Goal: Task Accomplishment & Management: Complete application form

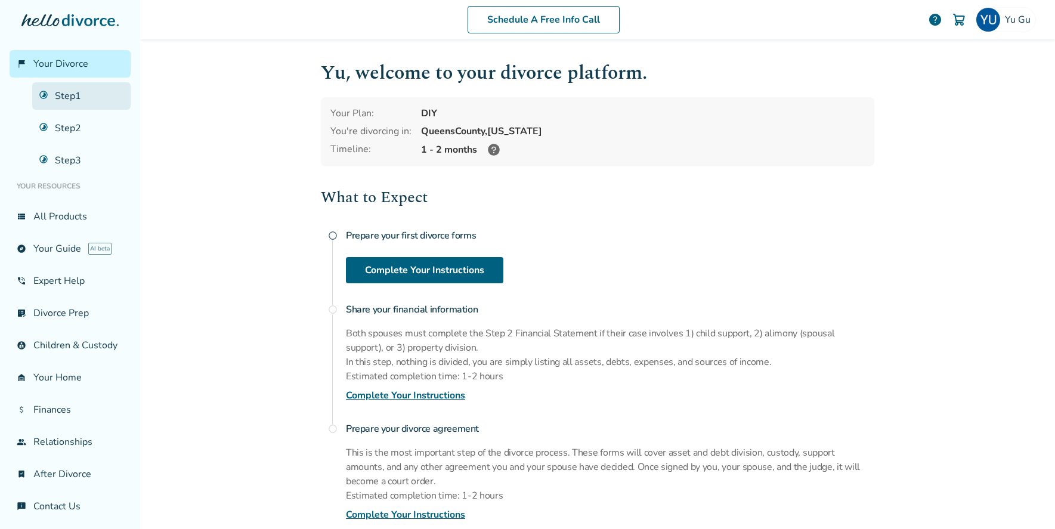
click at [64, 94] on link "Step 1" at bounding box center [81, 95] width 98 height 27
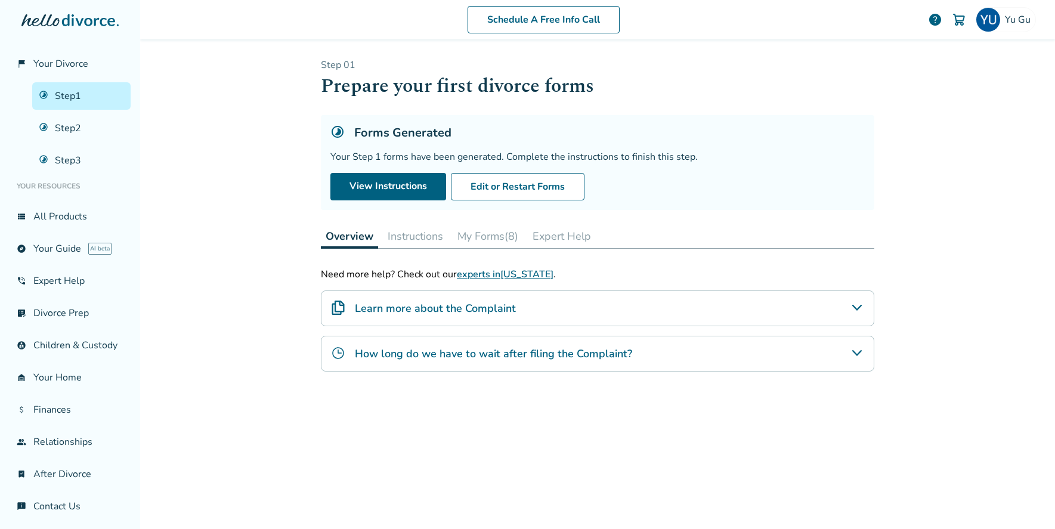
click at [510, 243] on button "My Forms (8)" at bounding box center [488, 236] width 70 height 24
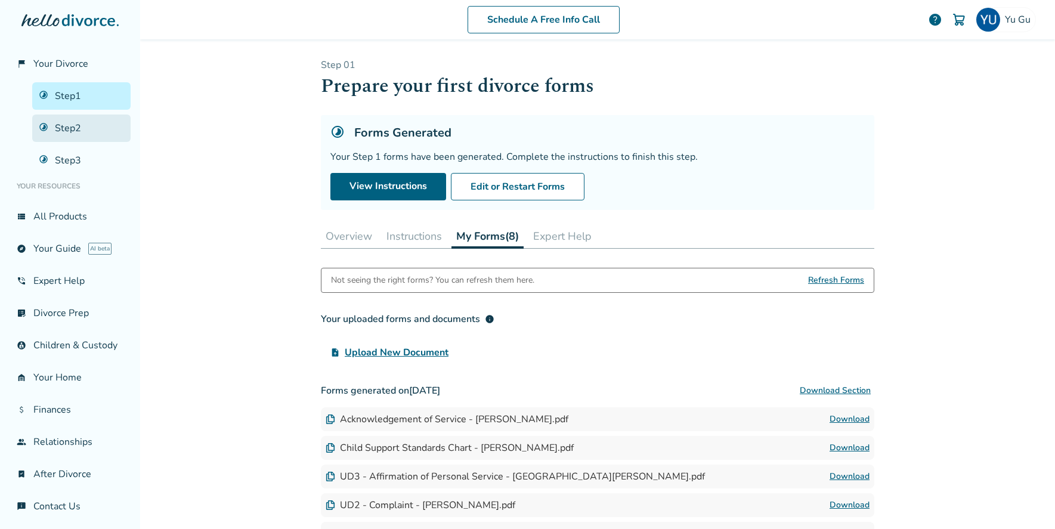
click at [90, 131] on link "Step 2" at bounding box center [81, 128] width 98 height 27
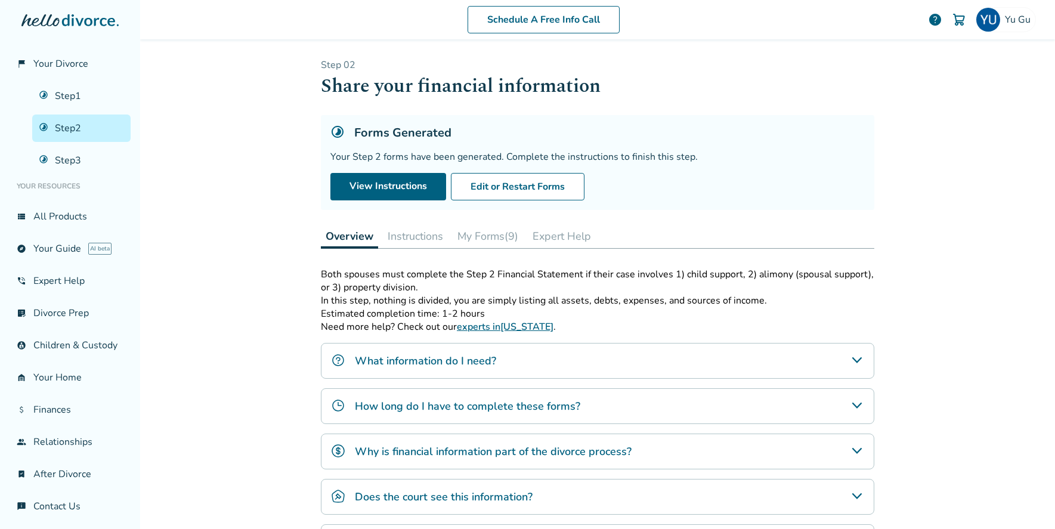
click at [490, 237] on button "My Forms (9)" at bounding box center [488, 236] width 70 height 24
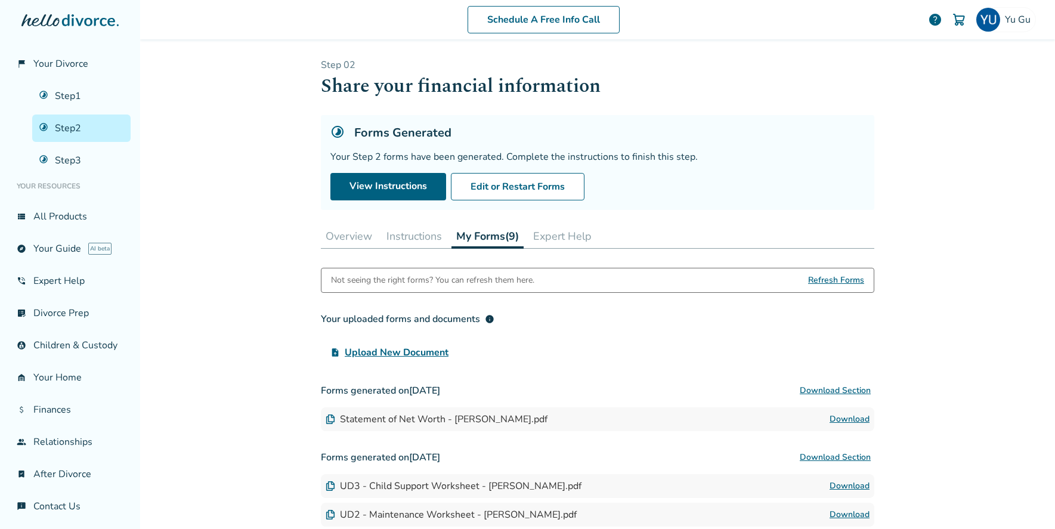
click at [416, 239] on button "Instructions" at bounding box center [414, 236] width 65 height 24
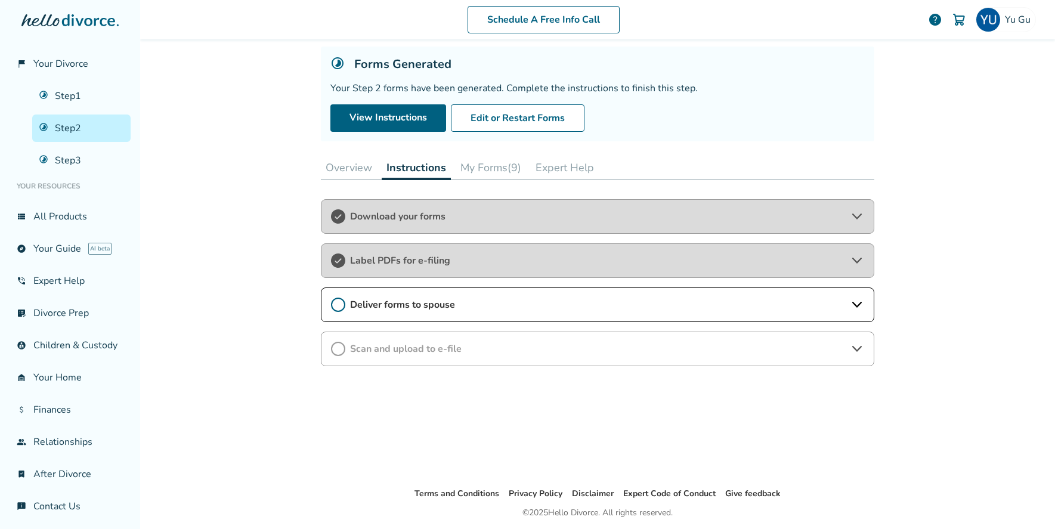
click at [474, 304] on span "Deliver forms to spouse" at bounding box center [597, 304] width 495 height 13
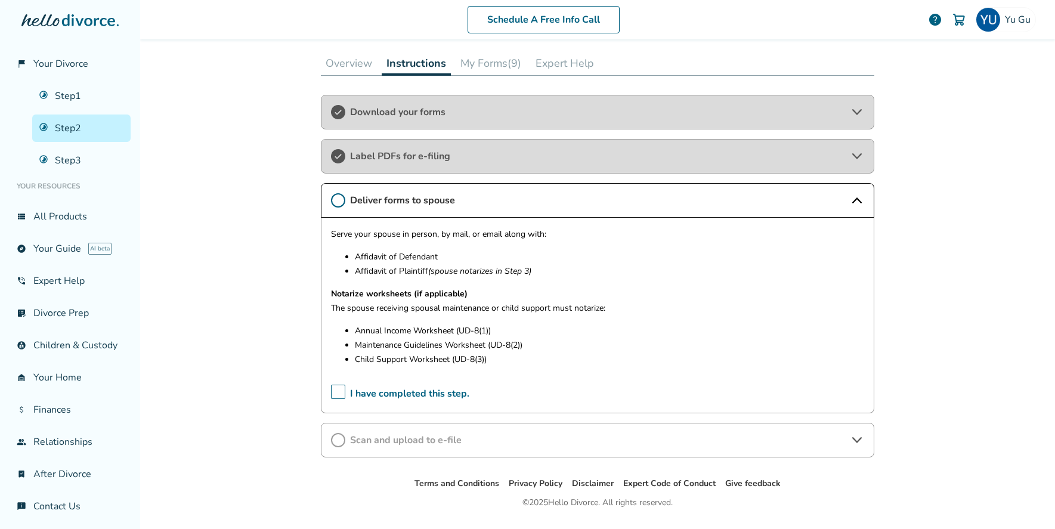
scroll to position [126, 0]
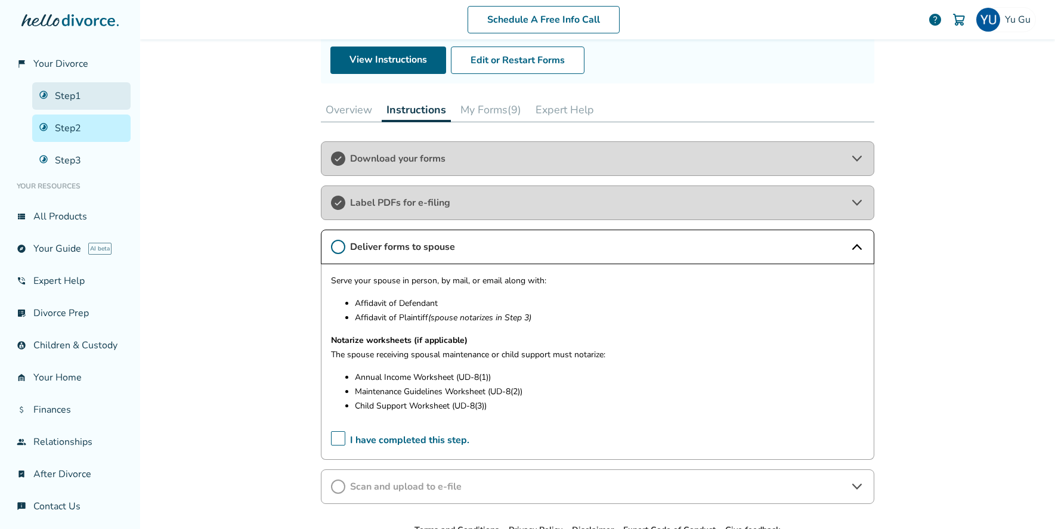
click at [95, 95] on link "Step 1" at bounding box center [81, 95] width 98 height 27
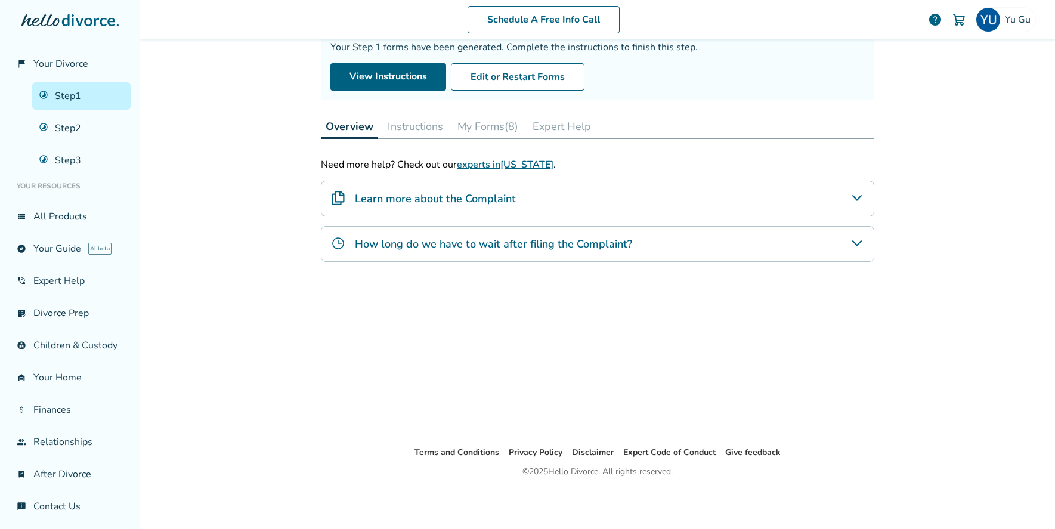
scroll to position [109, 0]
click at [495, 128] on button "My Forms (8)" at bounding box center [488, 127] width 70 height 24
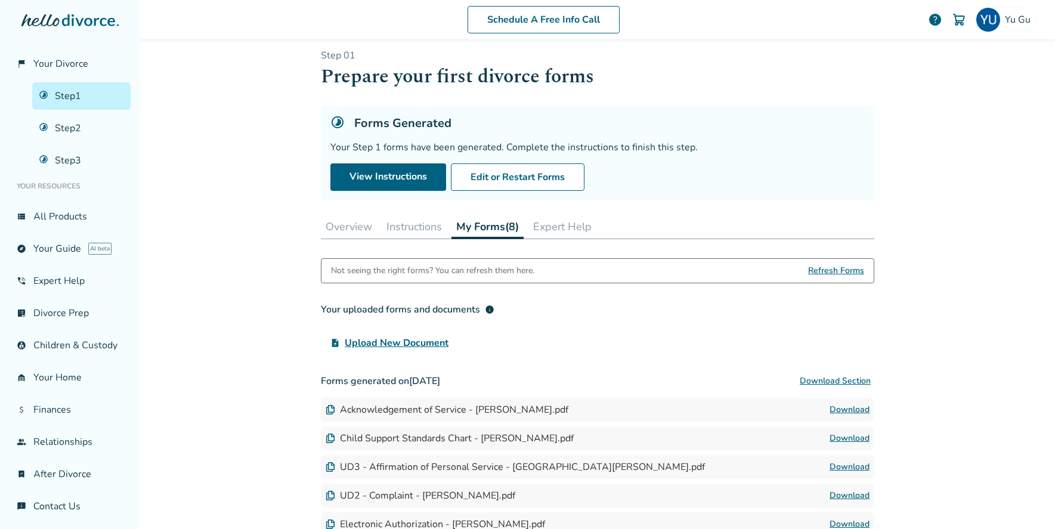
click at [417, 235] on button "Instructions" at bounding box center [414, 227] width 65 height 24
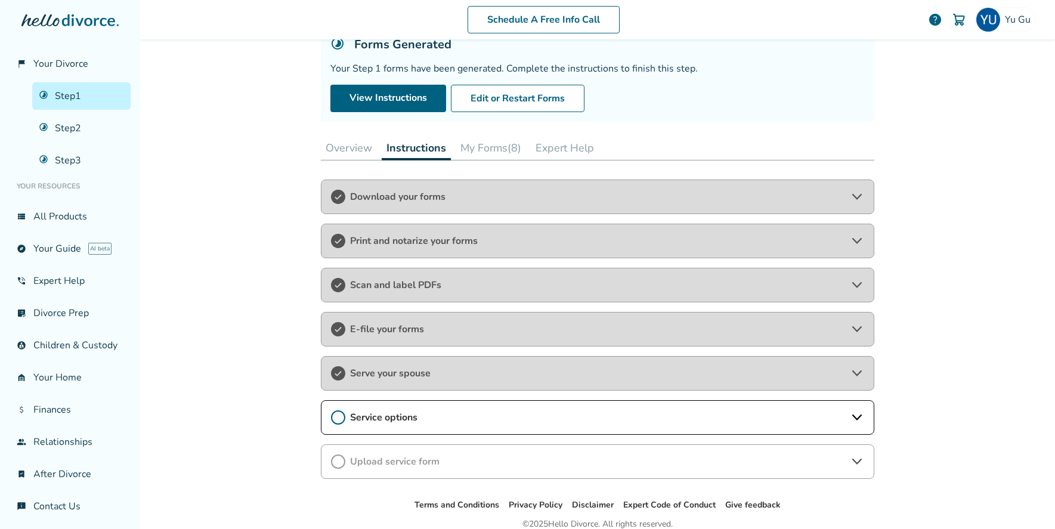
scroll to position [141, 0]
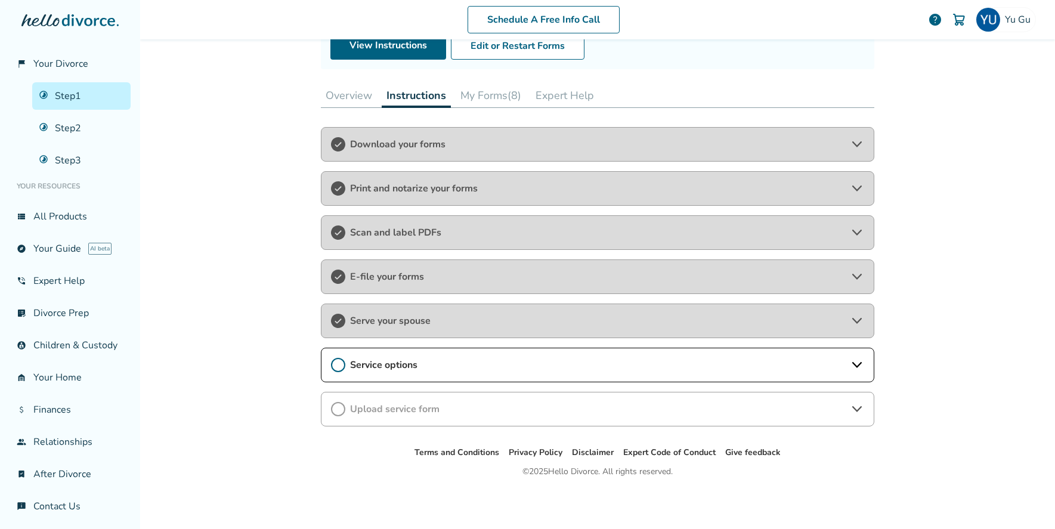
click at [425, 374] on div "Service options" at bounding box center [597, 365] width 553 height 35
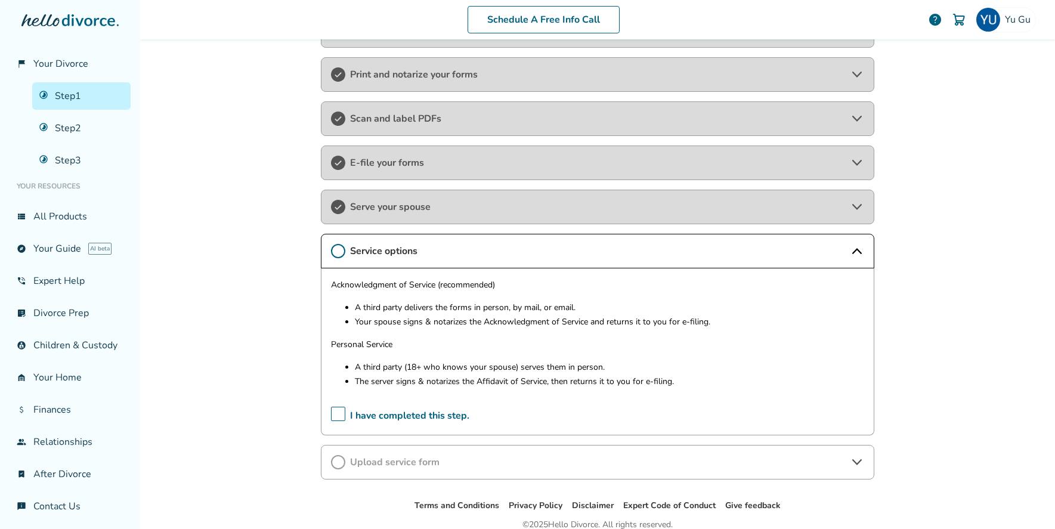
scroll to position [265, 0]
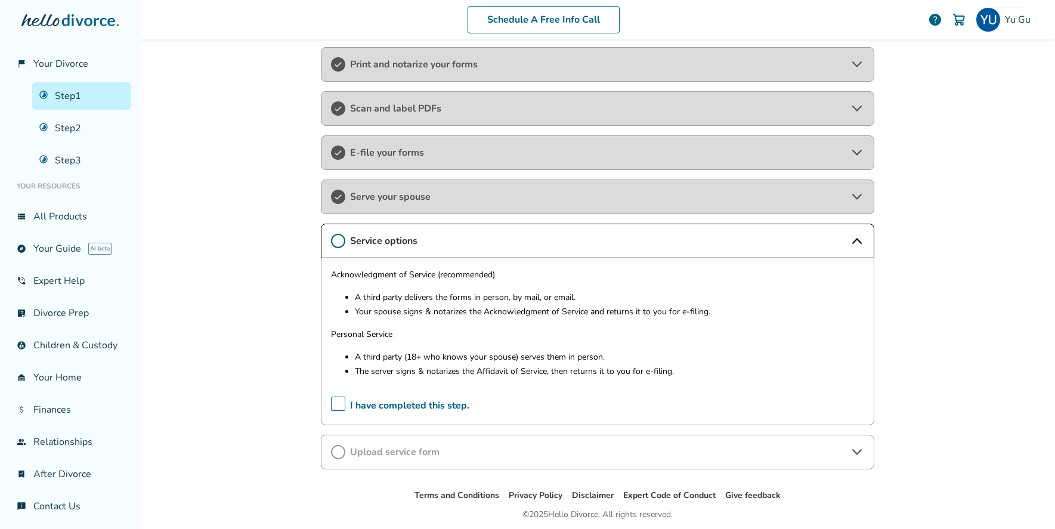
click at [340, 403] on span "I have completed this step." at bounding box center [400, 406] width 138 height 18
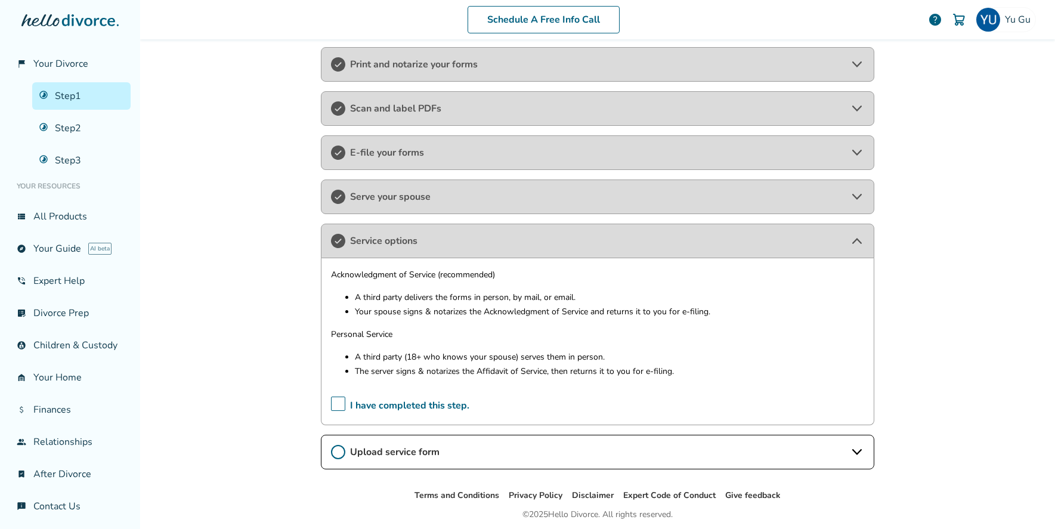
scroll to position [308, 0]
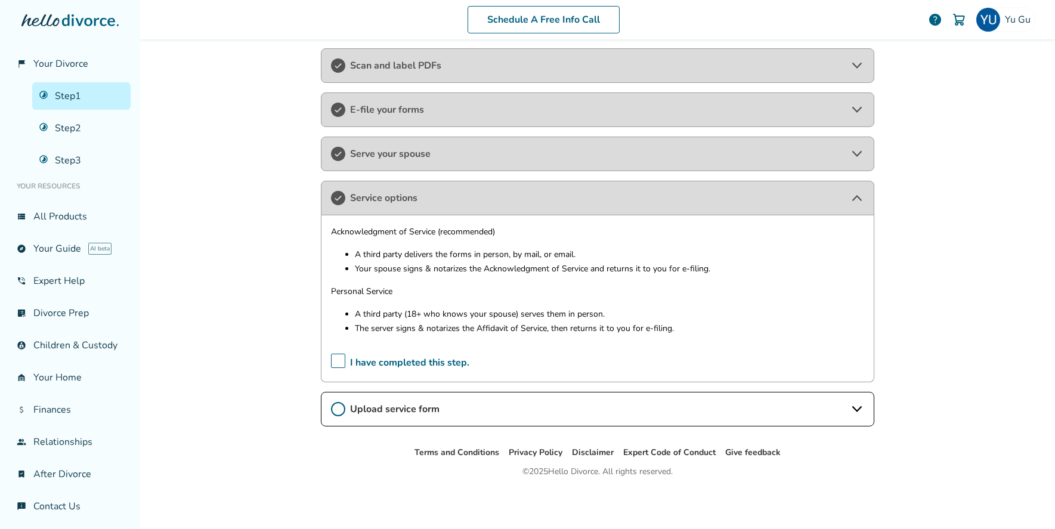
click at [411, 404] on span "Upload service form" at bounding box center [597, 409] width 495 height 13
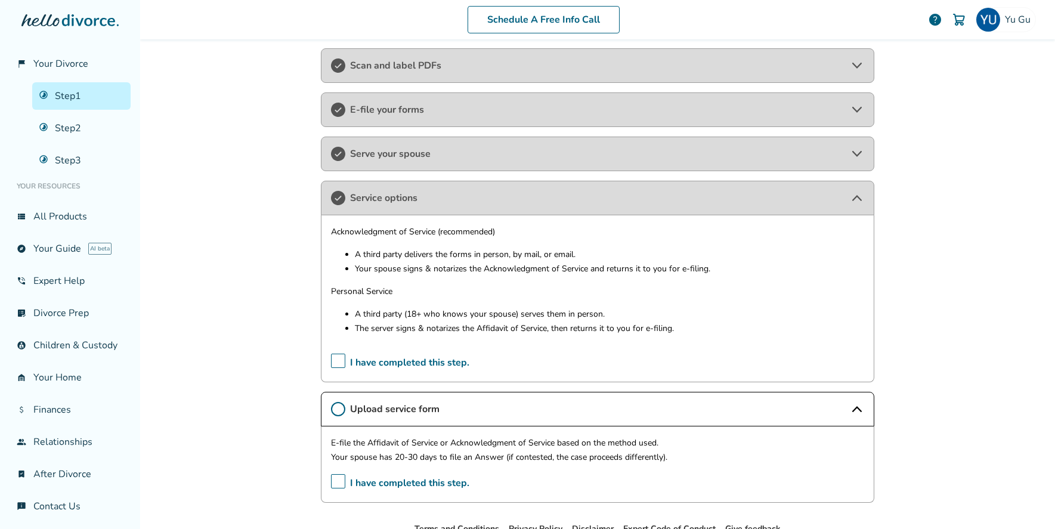
scroll to position [384, 0]
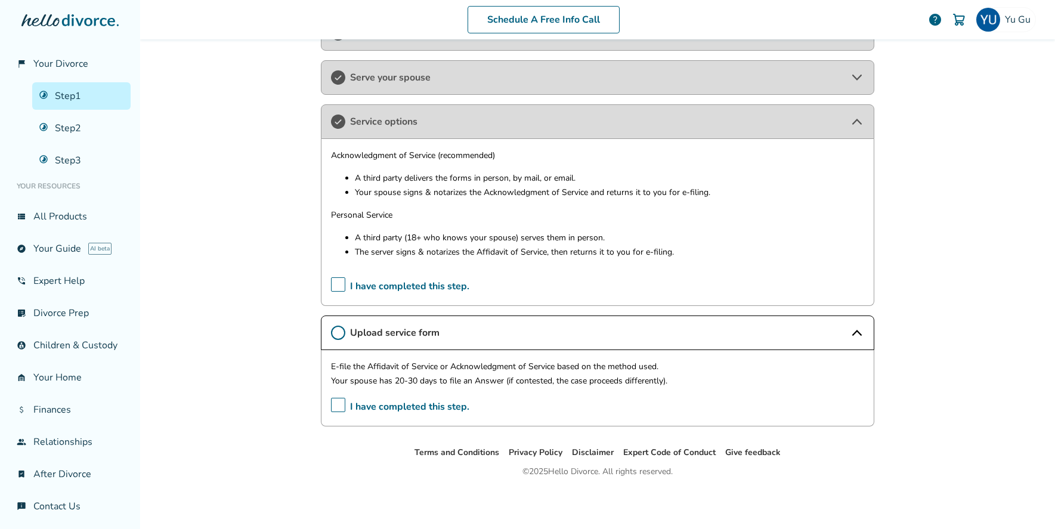
click at [441, 405] on span "I have completed this step." at bounding box center [400, 407] width 138 height 18
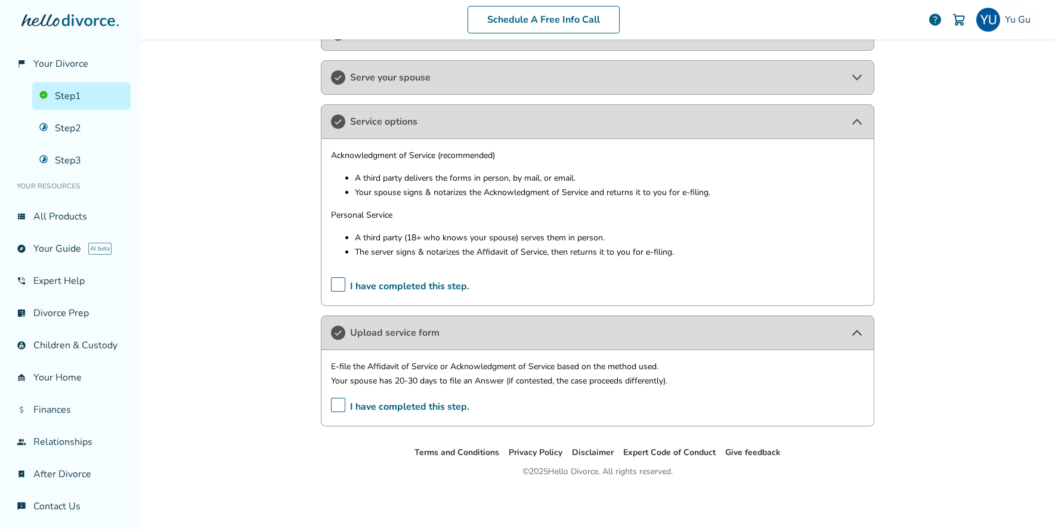
drag, startPoint x: 64, startPoint y: 126, endPoint x: 163, endPoint y: 134, distance: 99.9
click at [64, 126] on link "Step 2" at bounding box center [81, 128] width 98 height 27
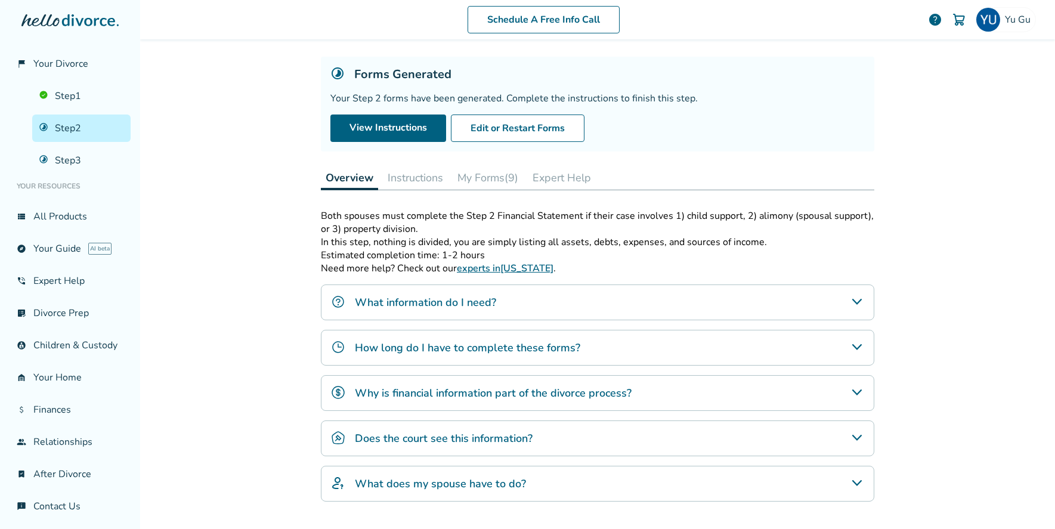
click at [432, 182] on button "Instructions" at bounding box center [415, 178] width 65 height 24
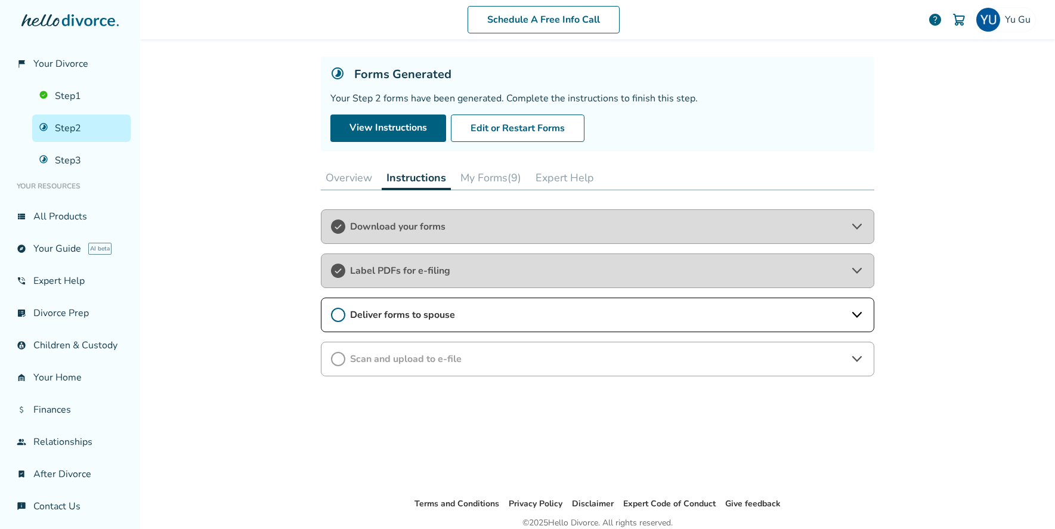
click at [431, 316] on span "Deliver forms to spouse" at bounding box center [597, 314] width 495 height 13
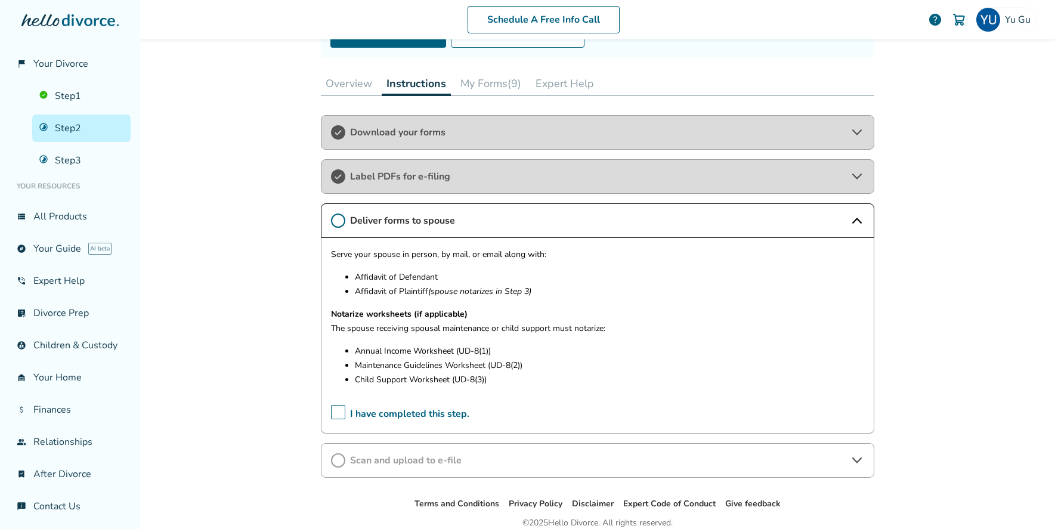
scroll to position [164, 0]
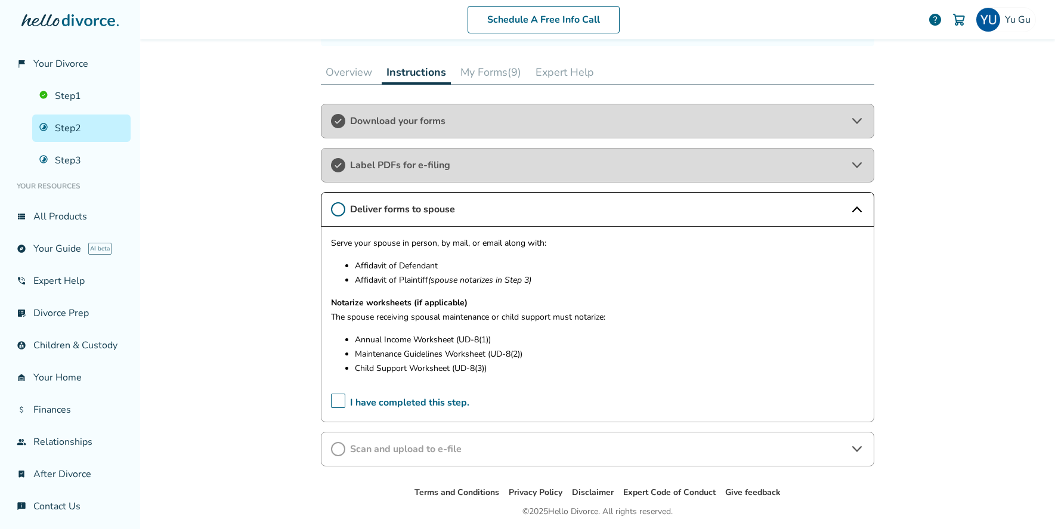
click at [418, 461] on div "Scan and upload to e-file" at bounding box center [597, 449] width 553 height 35
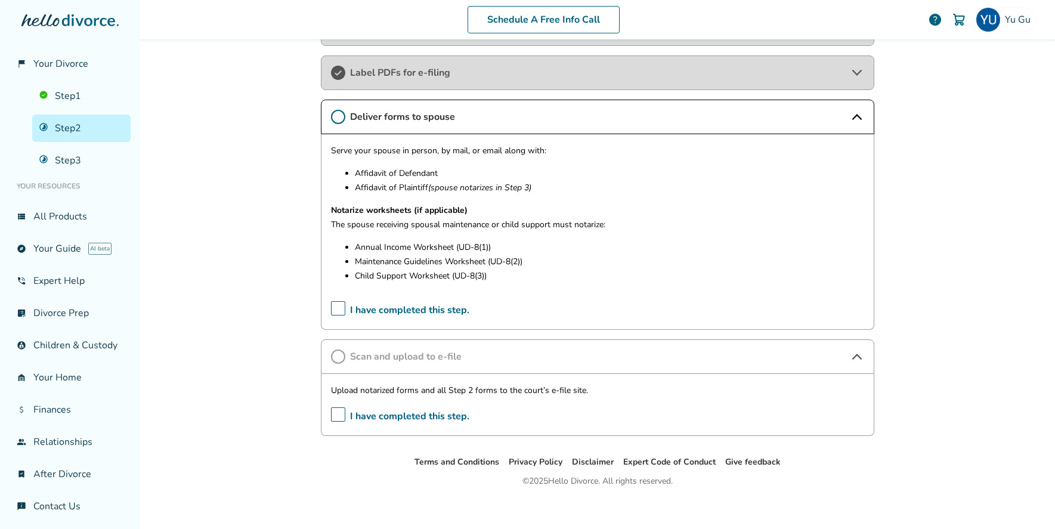
scroll to position [266, 0]
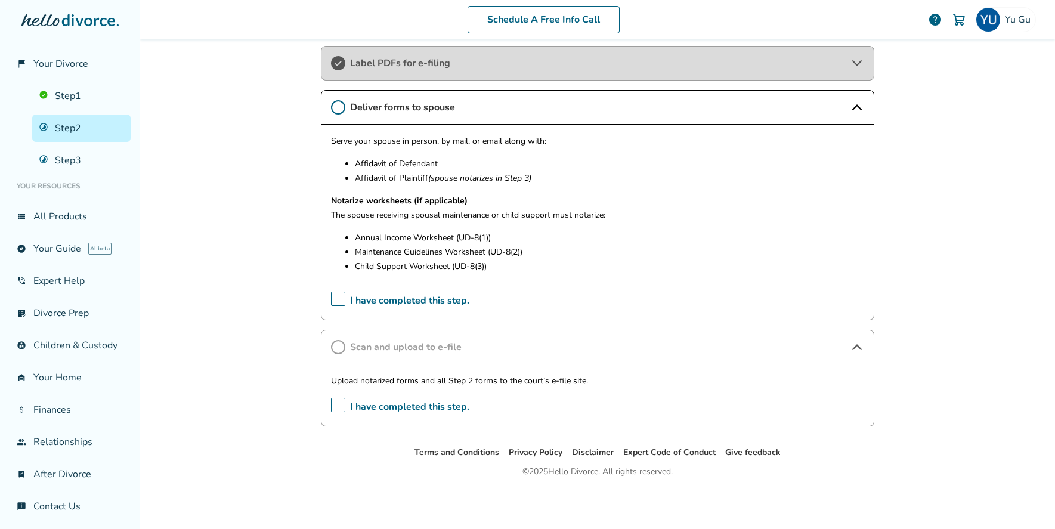
click at [433, 76] on div "Label PDFs for e-filing" at bounding box center [597, 63] width 553 height 35
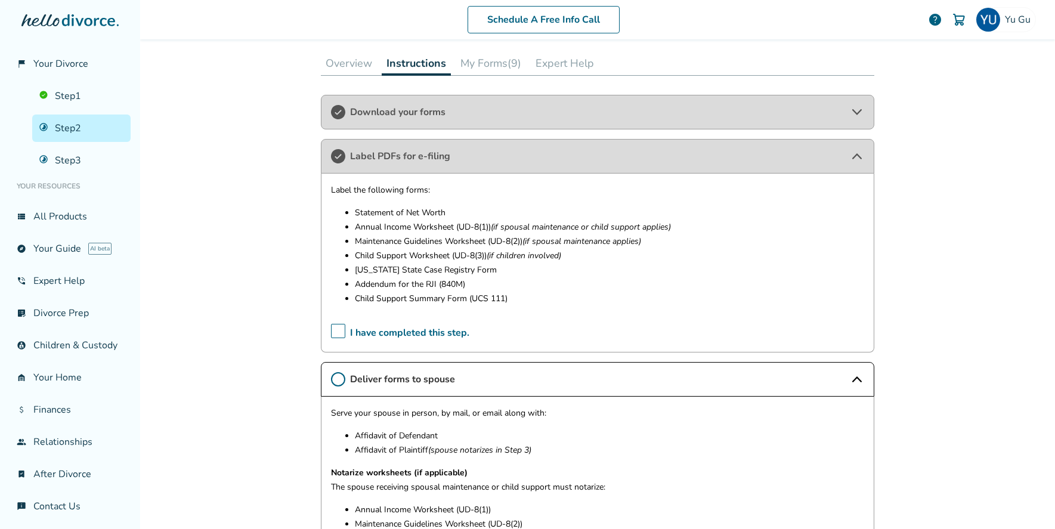
scroll to position [445, 0]
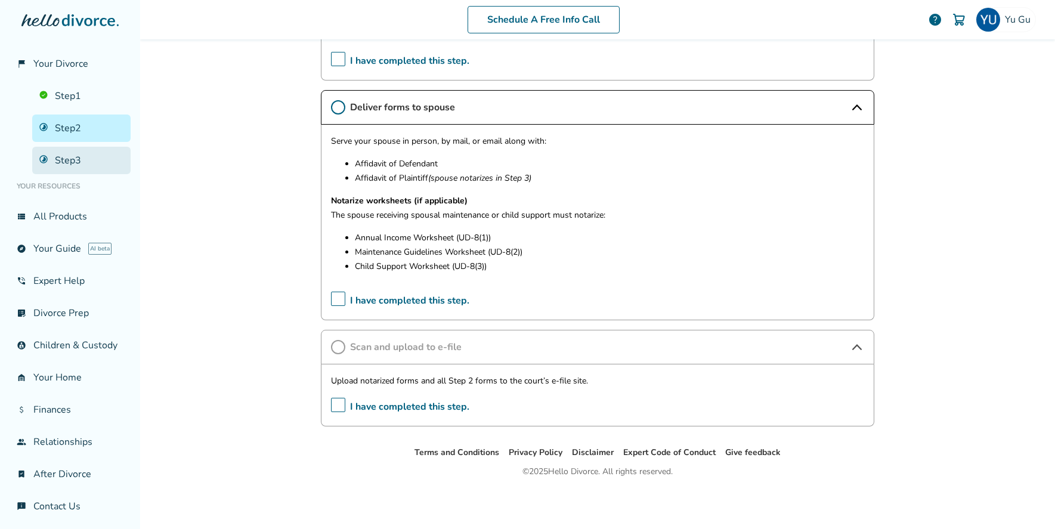
click at [76, 165] on link "Step 3" at bounding box center [81, 160] width 98 height 27
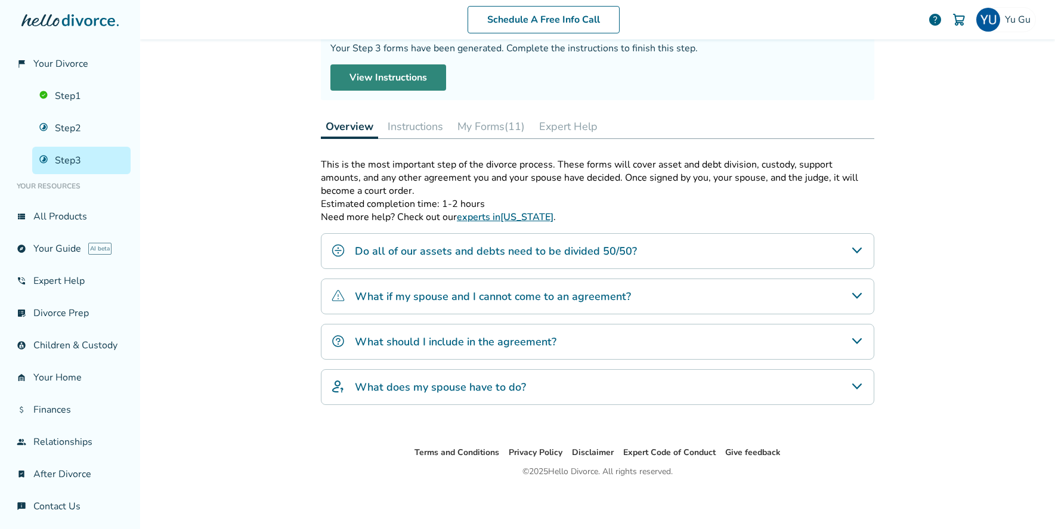
scroll to position [58, 0]
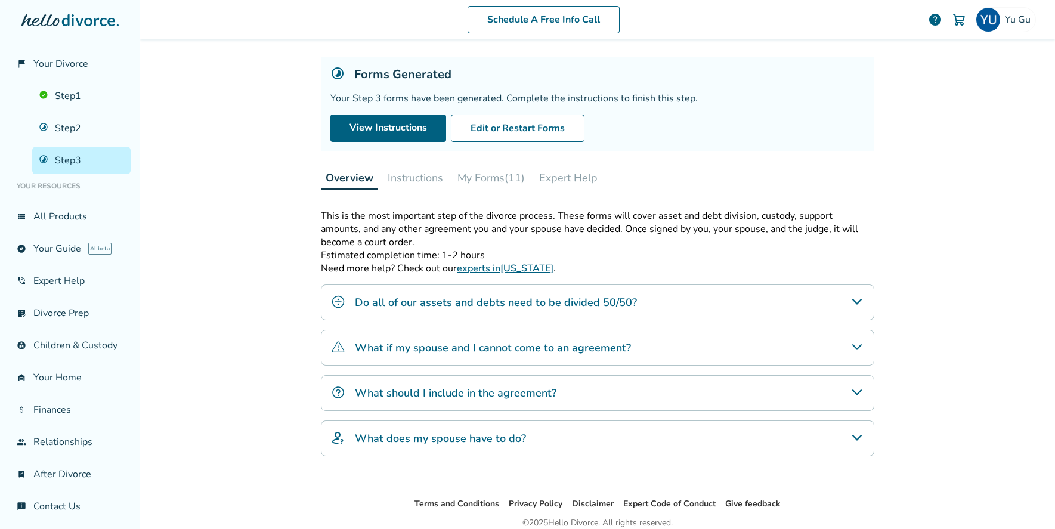
click at [431, 171] on button "Instructions" at bounding box center [415, 178] width 65 height 24
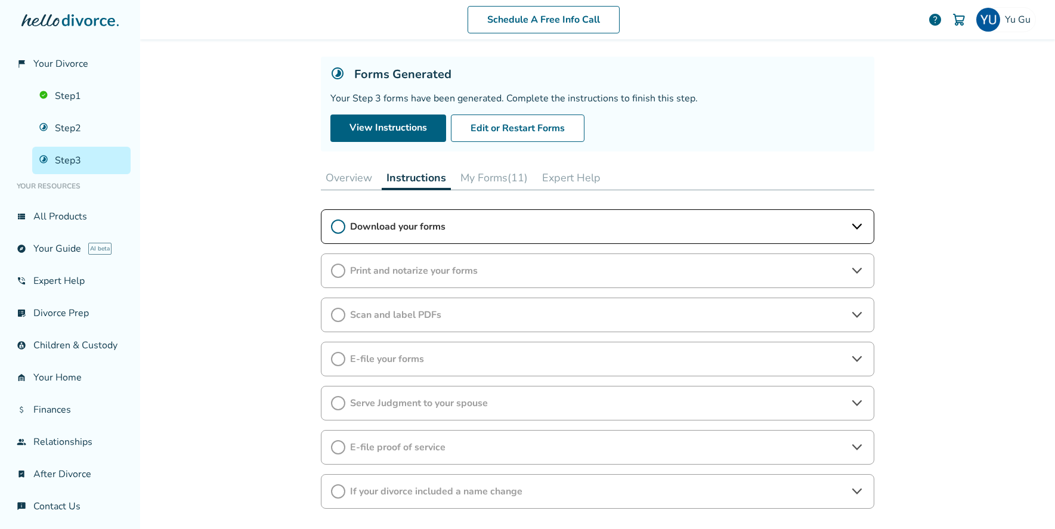
click at [450, 358] on span "E-file your forms" at bounding box center [597, 358] width 495 height 13
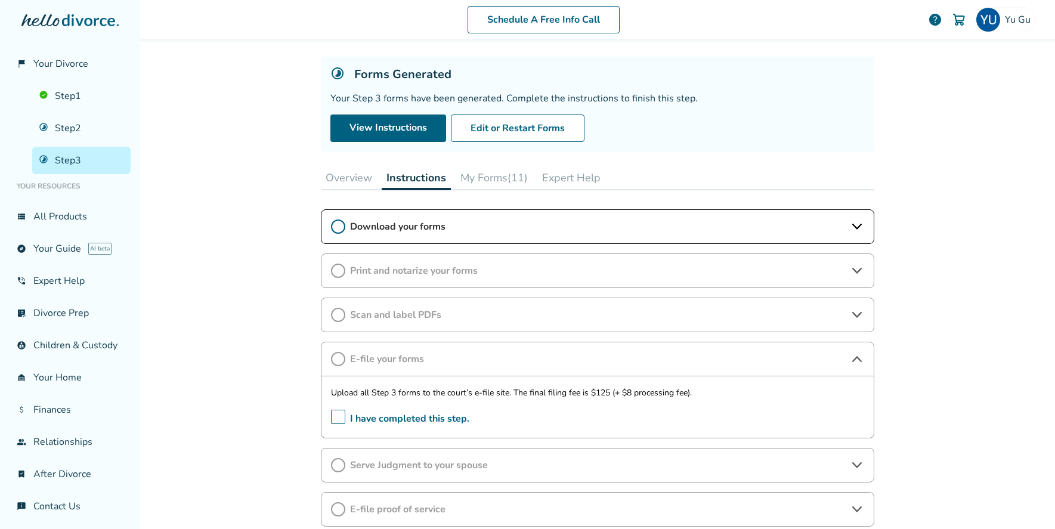
click at [456, 322] on div "Scan and label PDFs" at bounding box center [597, 315] width 553 height 35
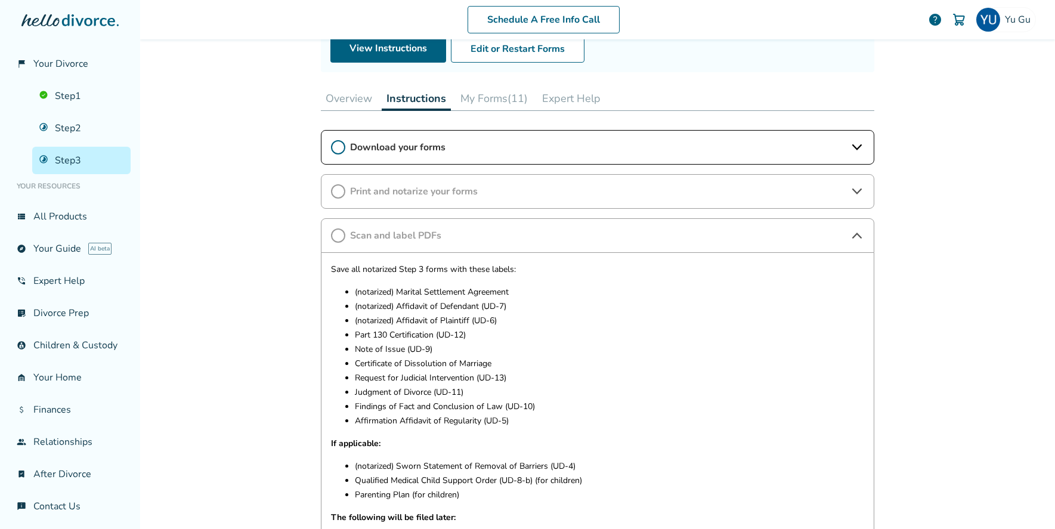
scroll to position [134, 0]
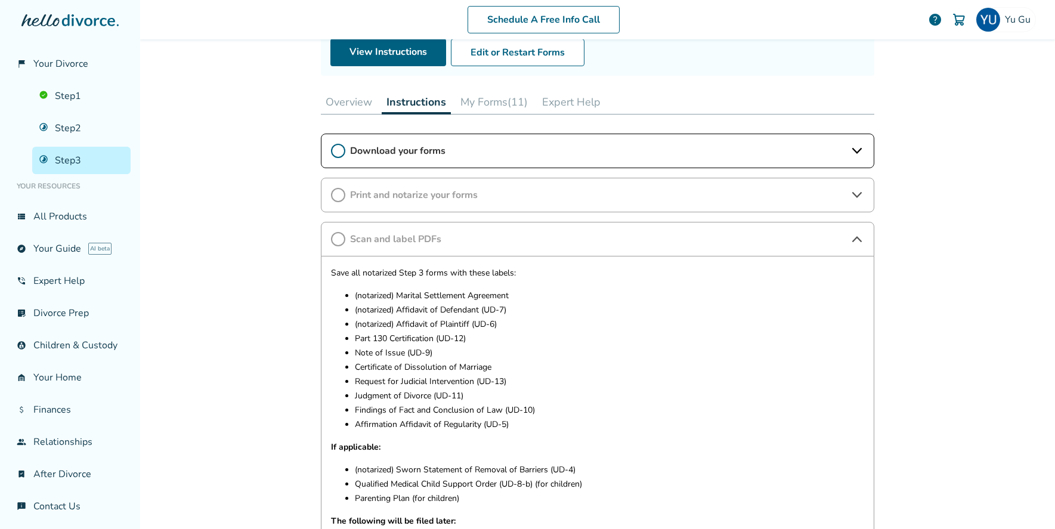
drag, startPoint x: 400, startPoint y: 312, endPoint x: 468, endPoint y: 311, distance: 68.0
click at [469, 311] on p "(notarized) Affidavit of Defendant (UD-7)" at bounding box center [609, 310] width 509 height 14
drag, startPoint x: 380, startPoint y: 306, endPoint x: 531, endPoint y: 321, distance: 151.6
click at [531, 321] on ul "(notarized) Marital Settlement Agreement (notarized) Affidavit of Defendant (UD…" at bounding box center [597, 360] width 533 height 143
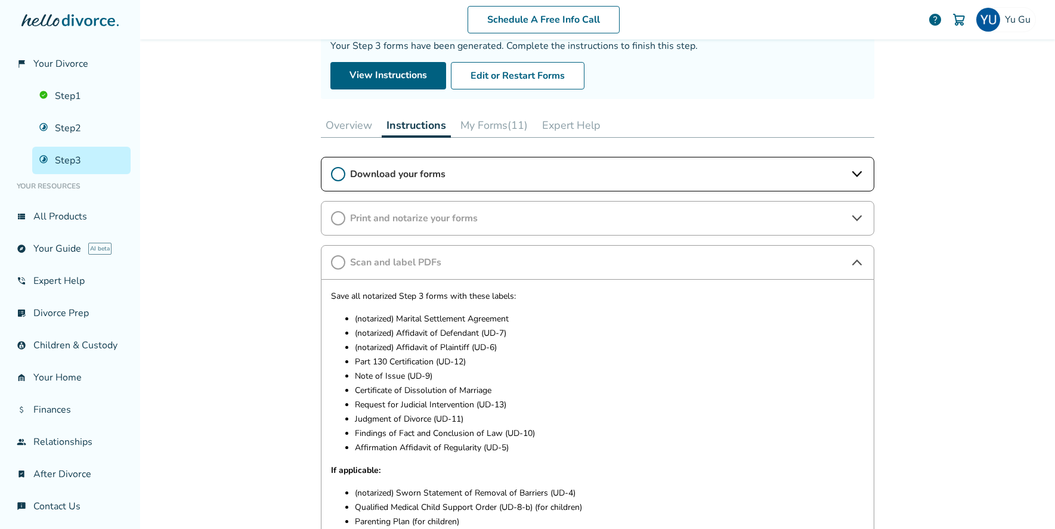
scroll to position [109, 0]
click at [438, 222] on span "Print and notarize your forms" at bounding box center [597, 219] width 495 height 13
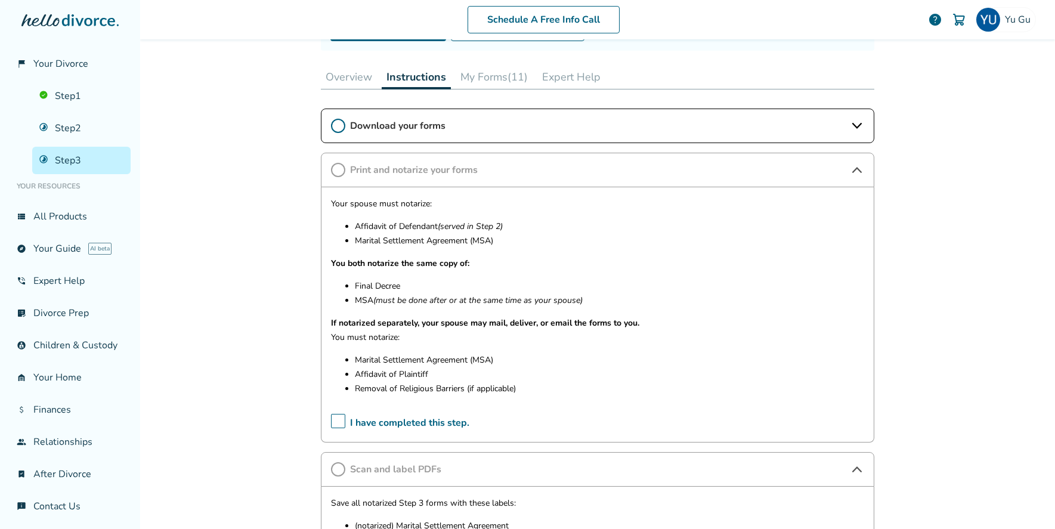
scroll to position [197, 0]
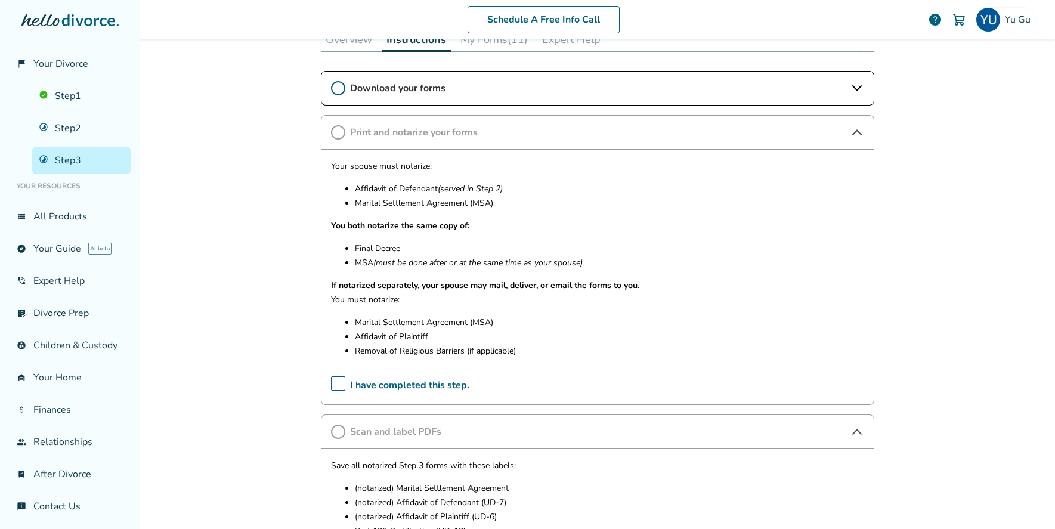
click at [517, 81] on div "Download your forms" at bounding box center [597, 88] width 553 height 35
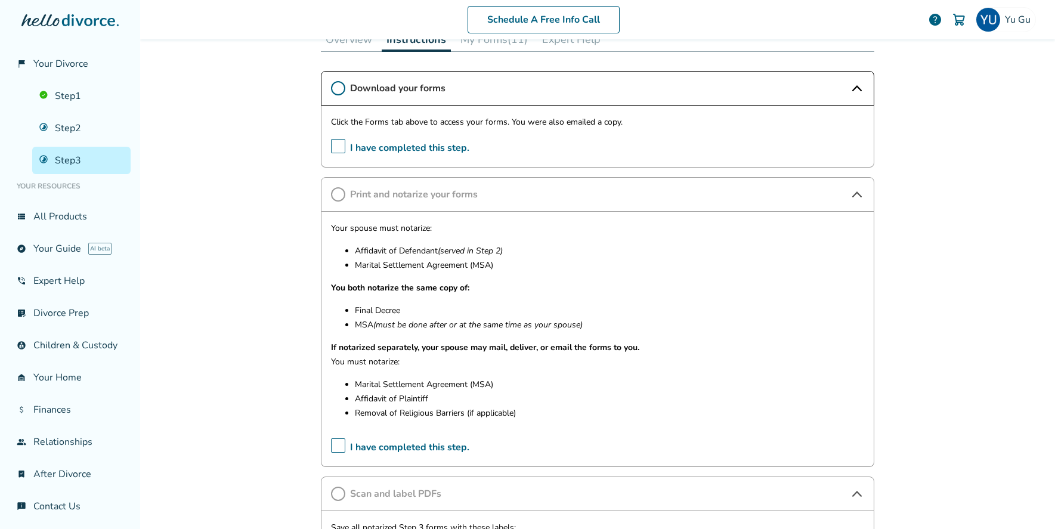
click at [517, 81] on div "Download your forms" at bounding box center [597, 88] width 553 height 35
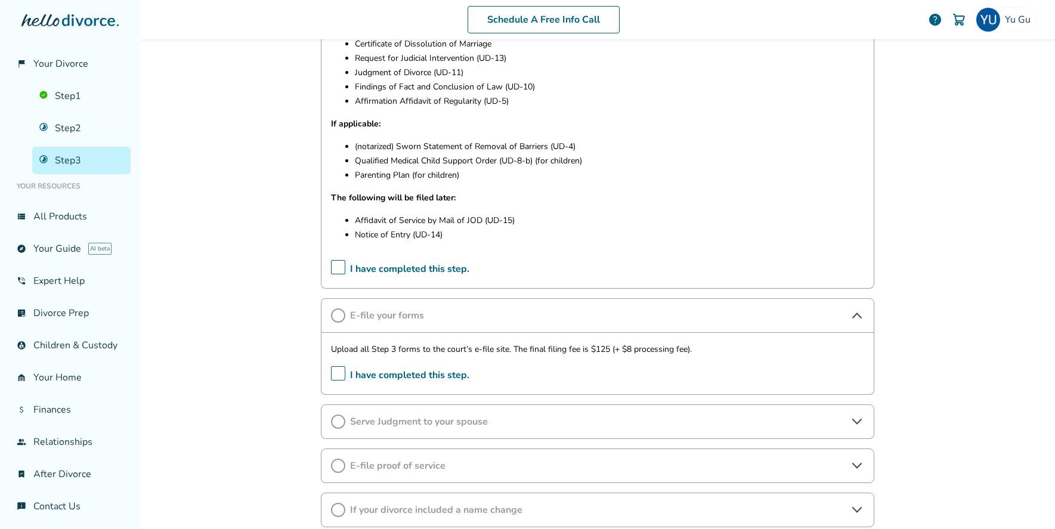
scroll to position [811, 0]
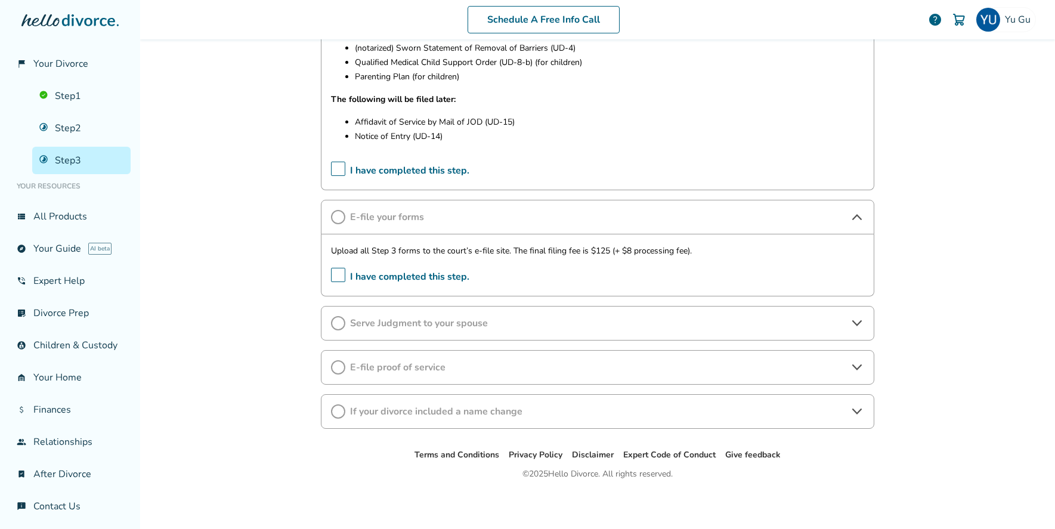
click at [573, 323] on span "Serve Judgment to your spouse" at bounding box center [597, 323] width 495 height 13
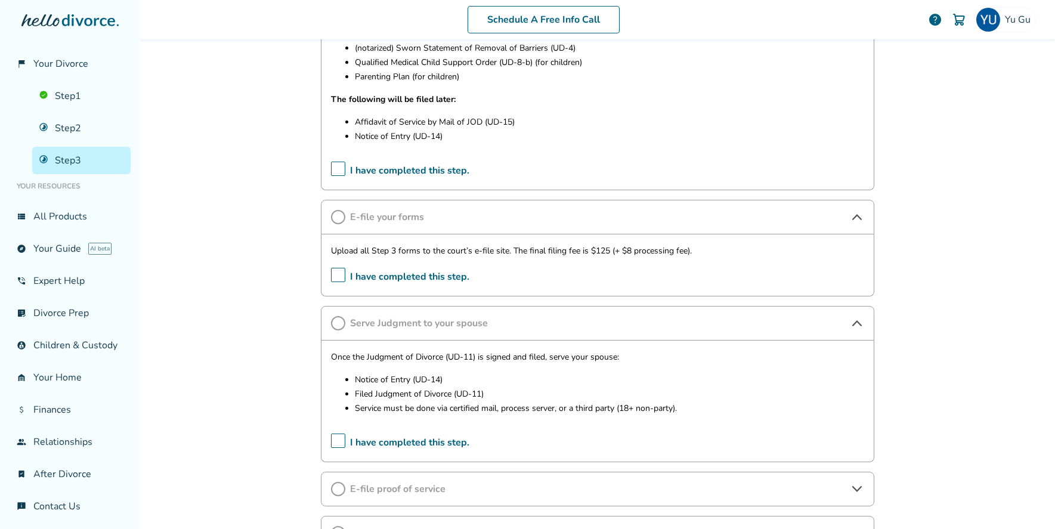
scroll to position [810, 0]
click at [573, 323] on span "Serve Judgment to your spouse" at bounding box center [597, 324] width 495 height 13
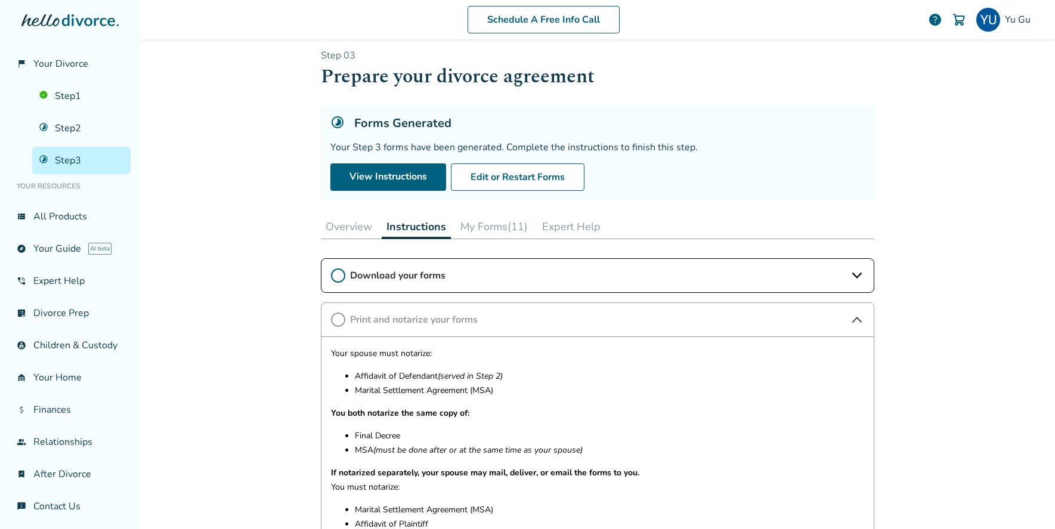
scroll to position [5, 0]
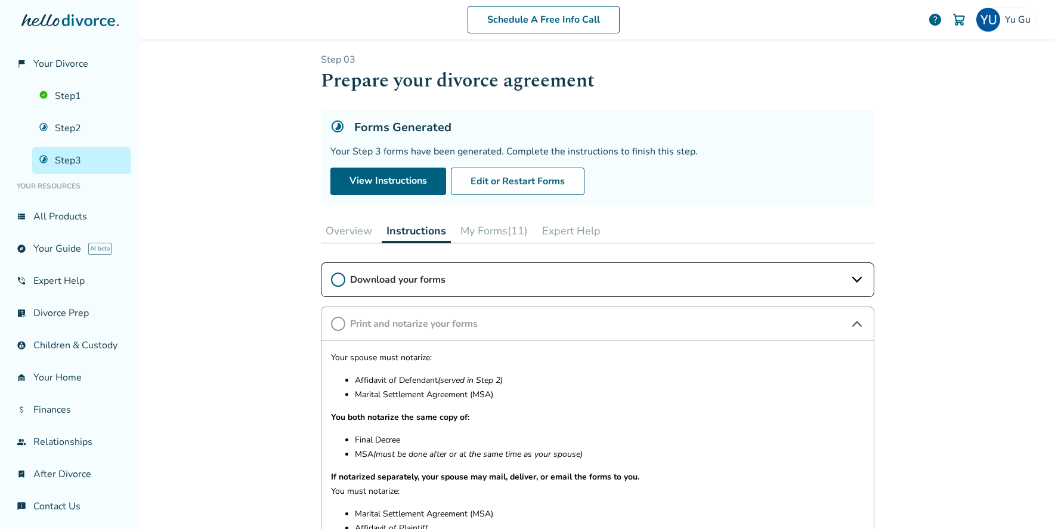
click at [496, 223] on button "My Forms (11)" at bounding box center [494, 231] width 77 height 24
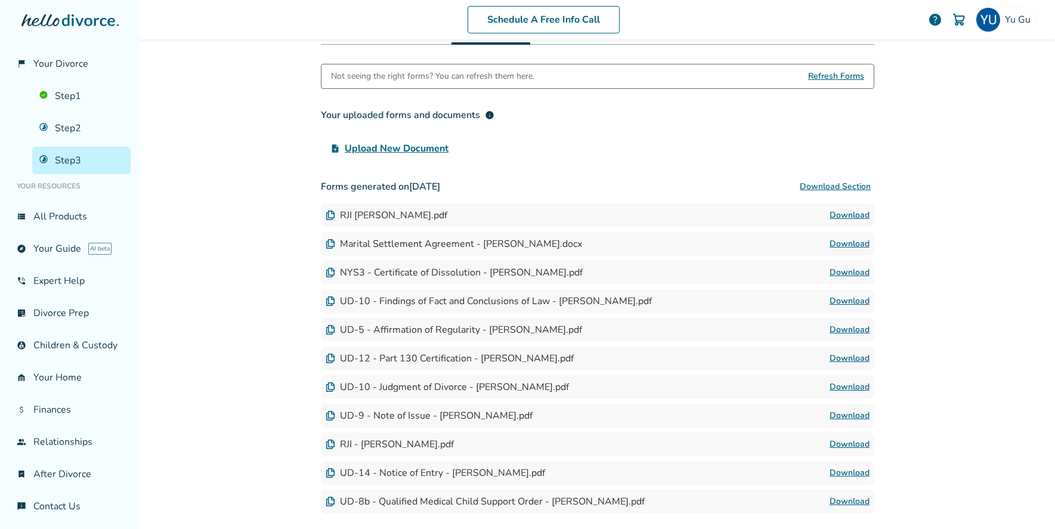
scroll to position [208, 0]
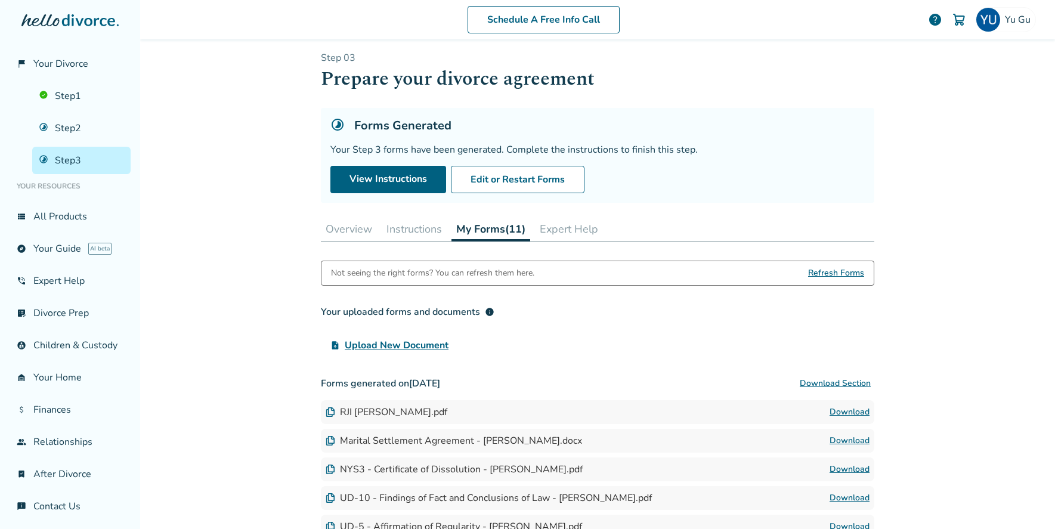
click at [417, 227] on button "Instructions" at bounding box center [414, 229] width 65 height 24
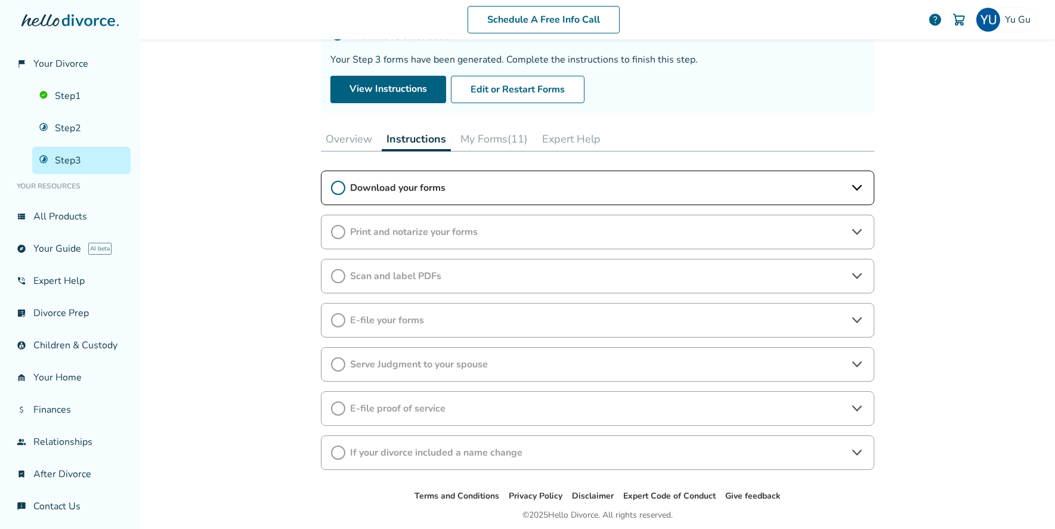
scroll to position [114, 0]
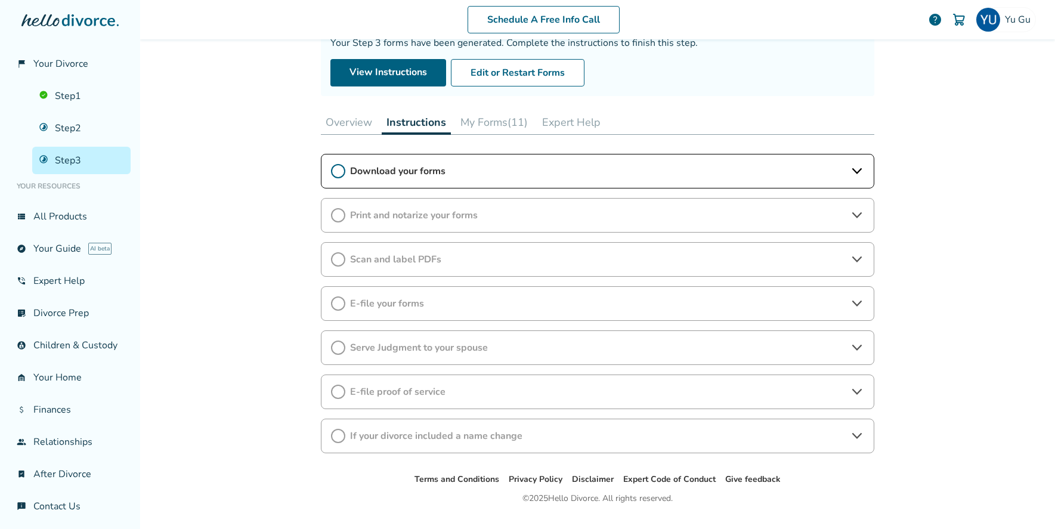
click at [431, 180] on div "Download your forms" at bounding box center [597, 171] width 553 height 35
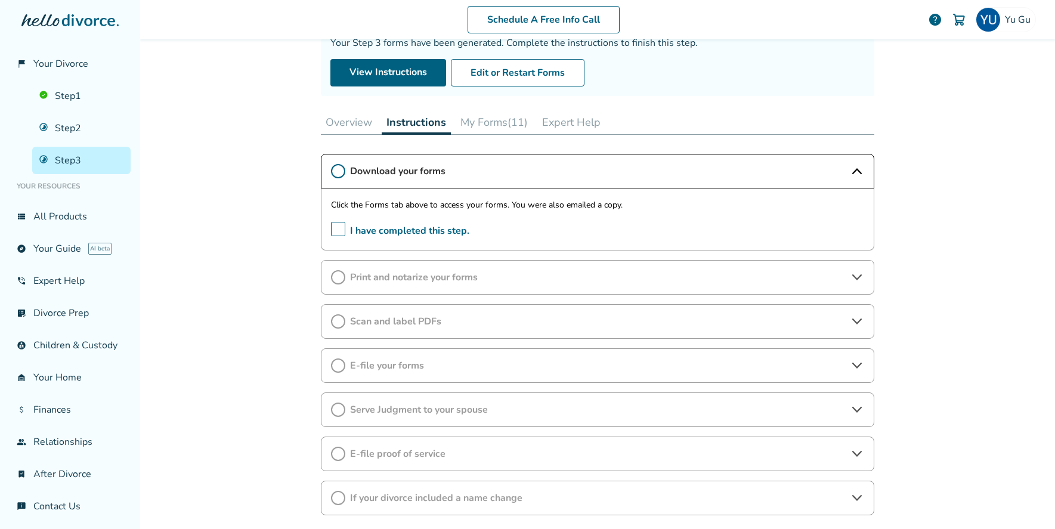
scroll to position [203, 0]
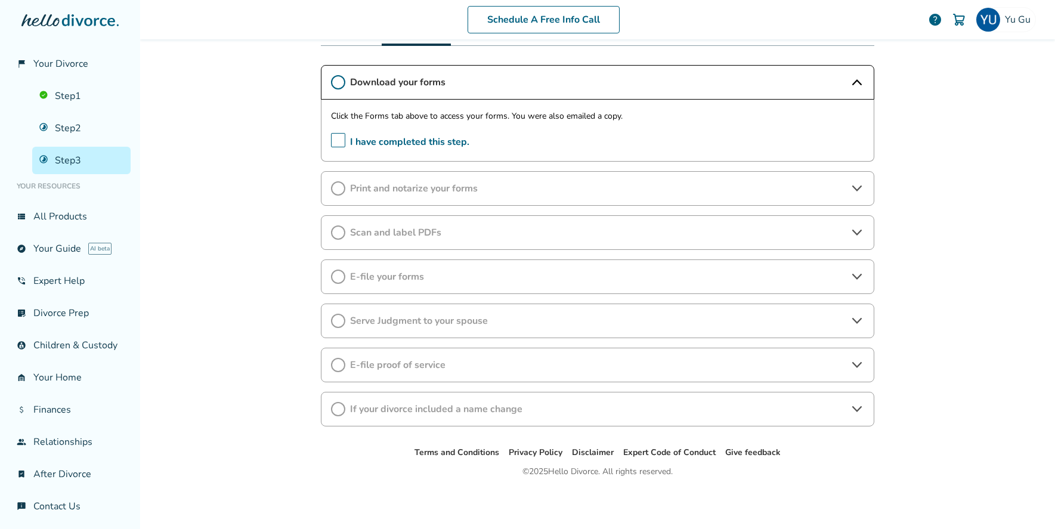
click at [428, 280] on span "E-file your forms" at bounding box center [597, 276] width 495 height 13
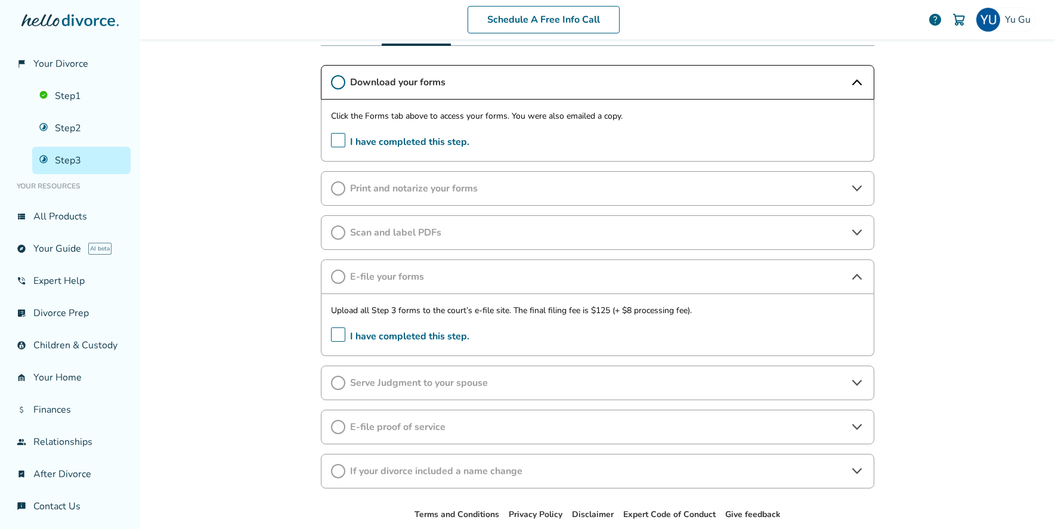
click at [441, 235] on span "Scan and label PDFs" at bounding box center [597, 232] width 495 height 13
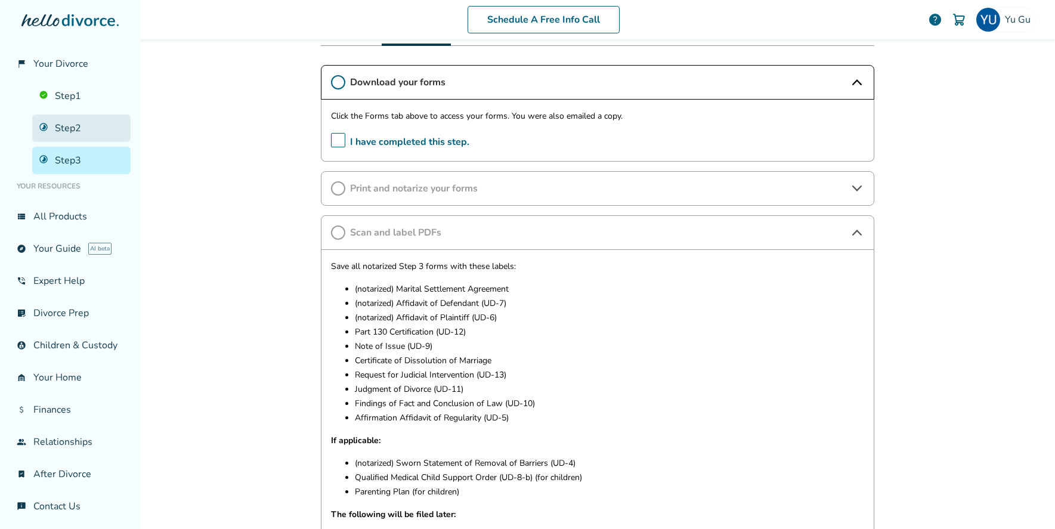
click at [96, 124] on link "Step 2" at bounding box center [81, 128] width 98 height 27
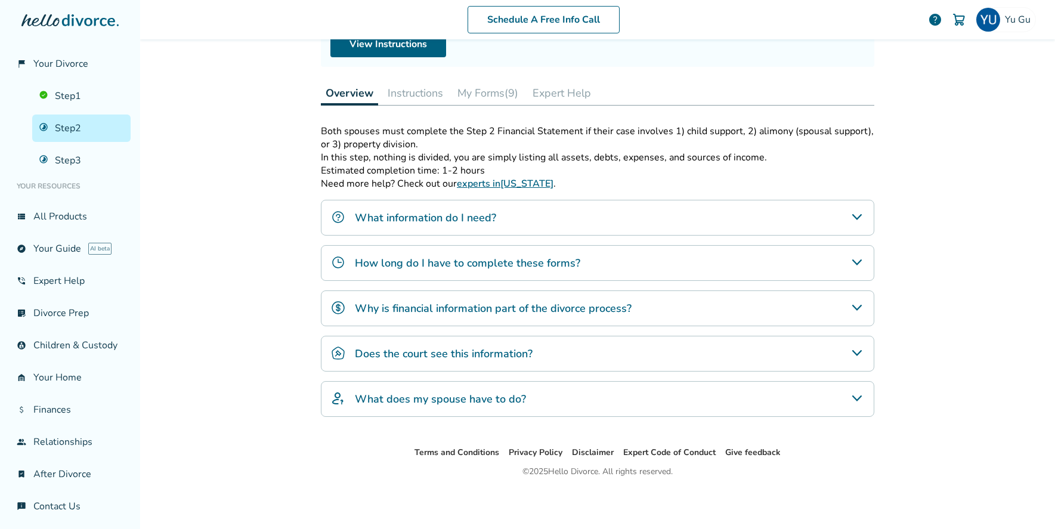
scroll to position [58, 0]
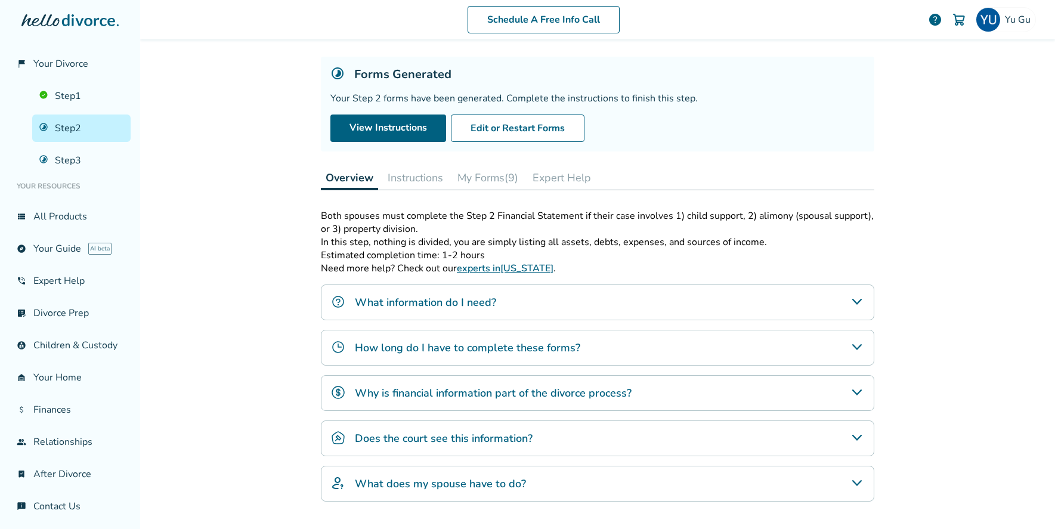
click at [421, 180] on button "Instructions" at bounding box center [415, 178] width 65 height 24
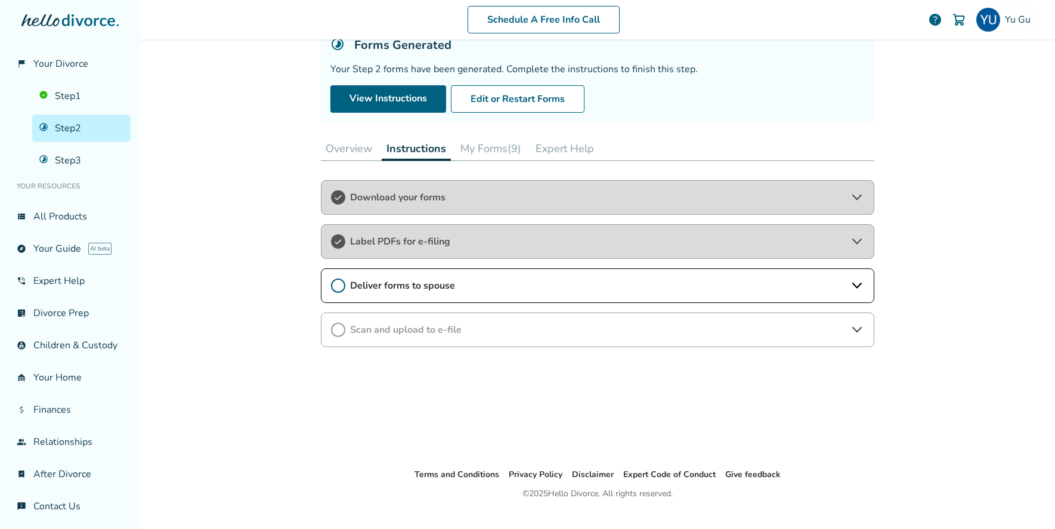
scroll to position [110, 0]
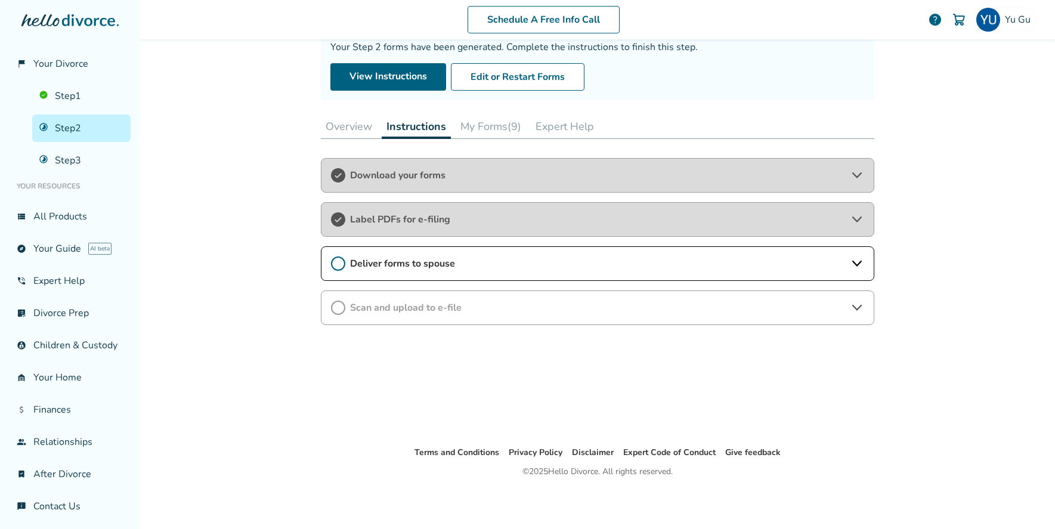
click at [459, 262] on span "Deliver forms to spouse" at bounding box center [597, 263] width 495 height 13
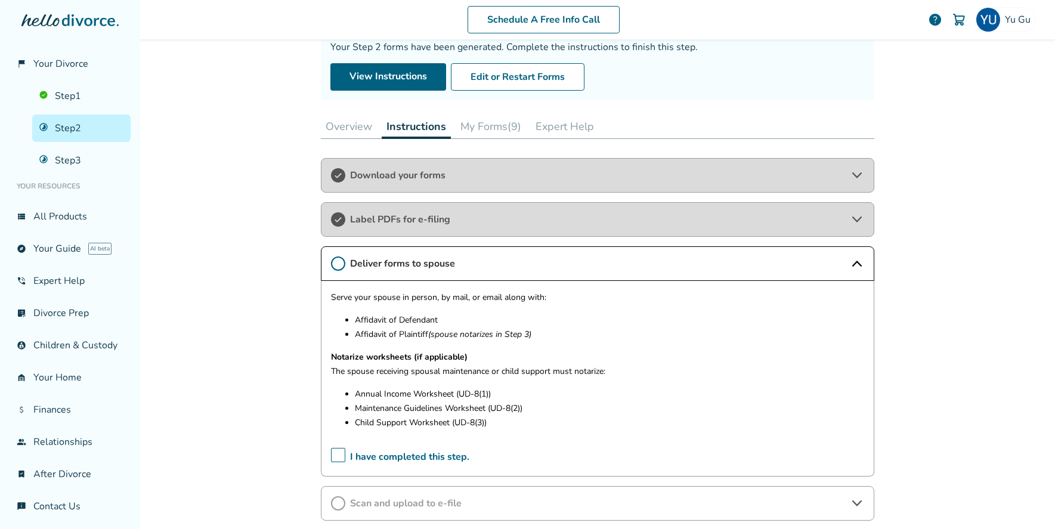
click at [442, 209] on div "Label PDFs for e-filing" at bounding box center [597, 219] width 553 height 35
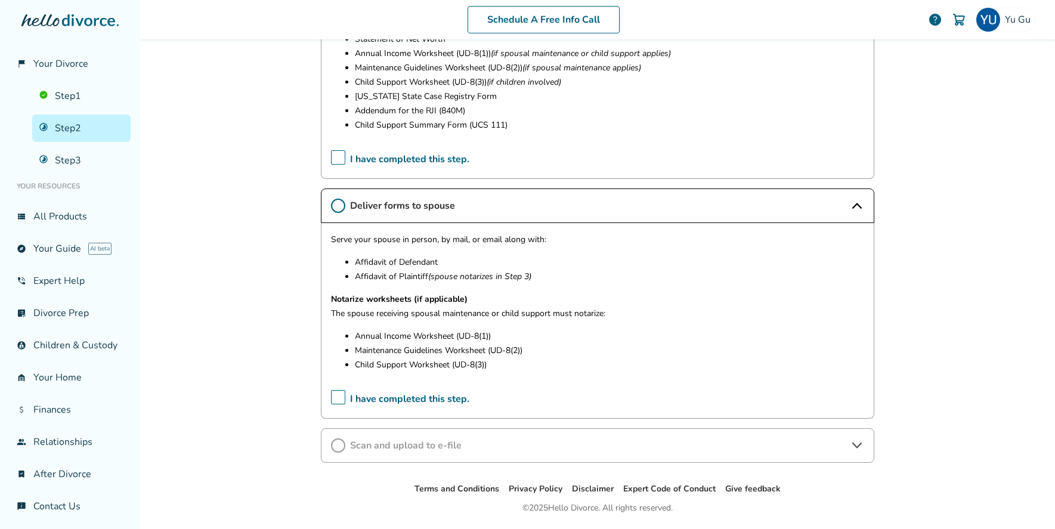
scroll to position [348, 0]
click at [454, 439] on span "Scan and upload to e-file" at bounding box center [597, 443] width 495 height 13
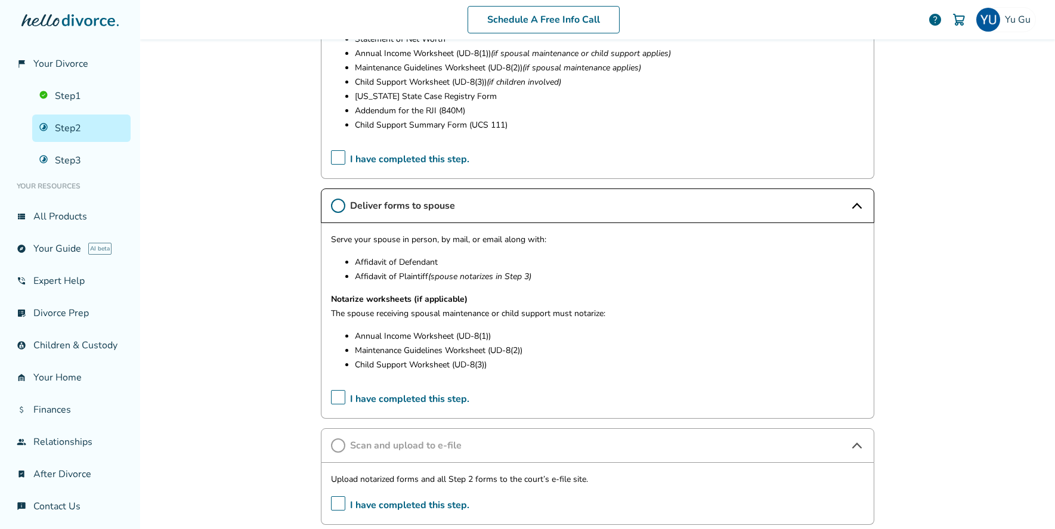
scroll to position [345, 0]
click at [53, 158] on link "Step 3" at bounding box center [81, 160] width 98 height 27
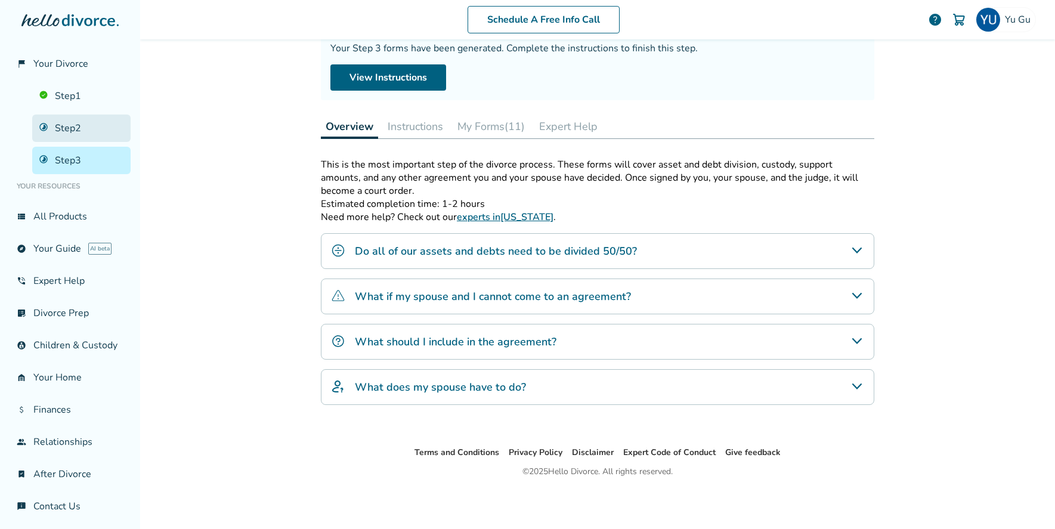
scroll to position [58, 0]
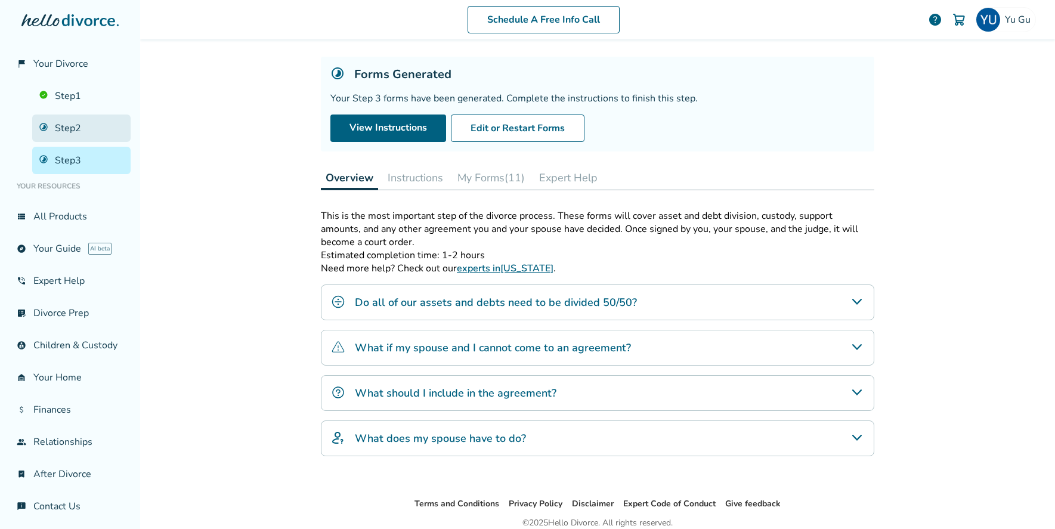
click at [81, 131] on link "Step 2" at bounding box center [81, 128] width 98 height 27
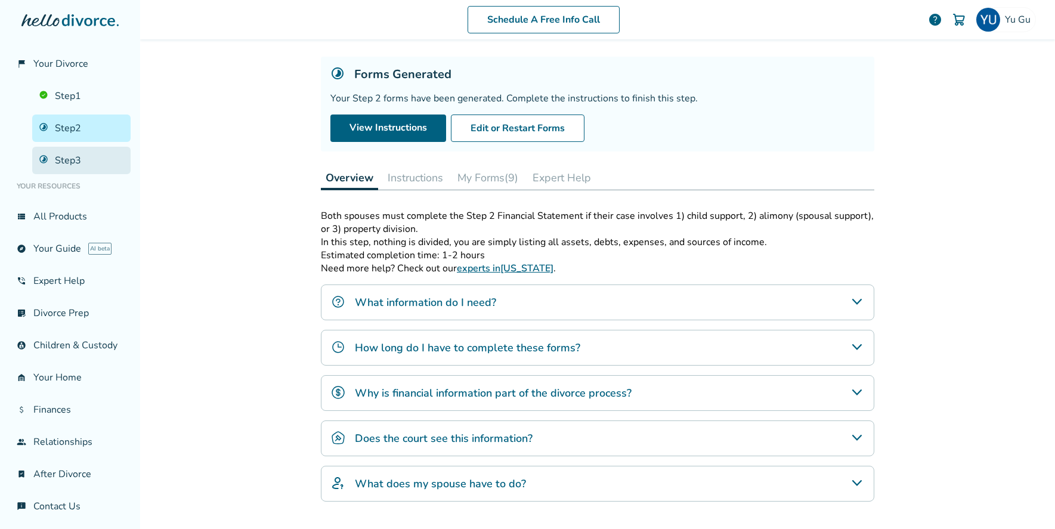
click at [83, 151] on link "Step 3" at bounding box center [81, 160] width 98 height 27
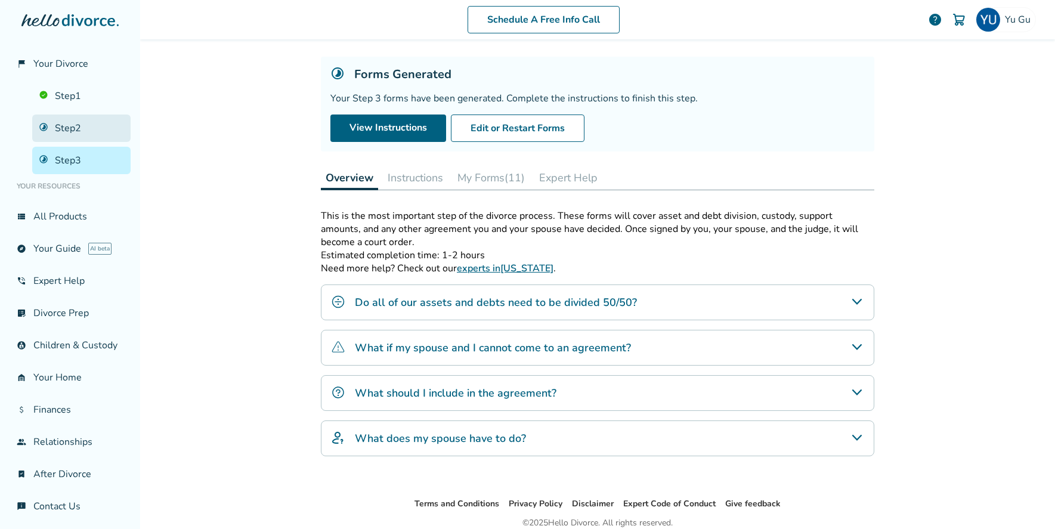
click at [75, 131] on link "Step 2" at bounding box center [81, 128] width 98 height 27
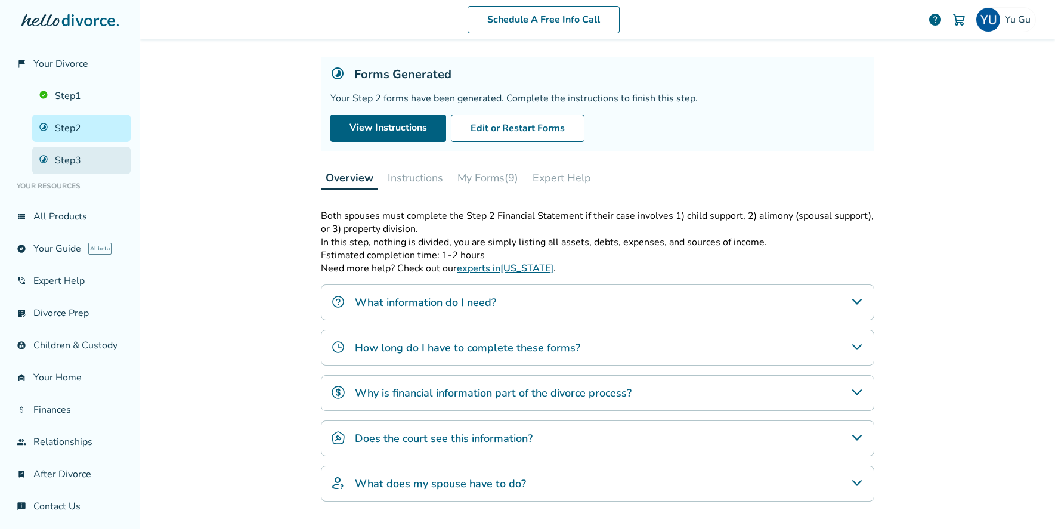
click at [83, 152] on link "Step 3" at bounding box center [81, 160] width 98 height 27
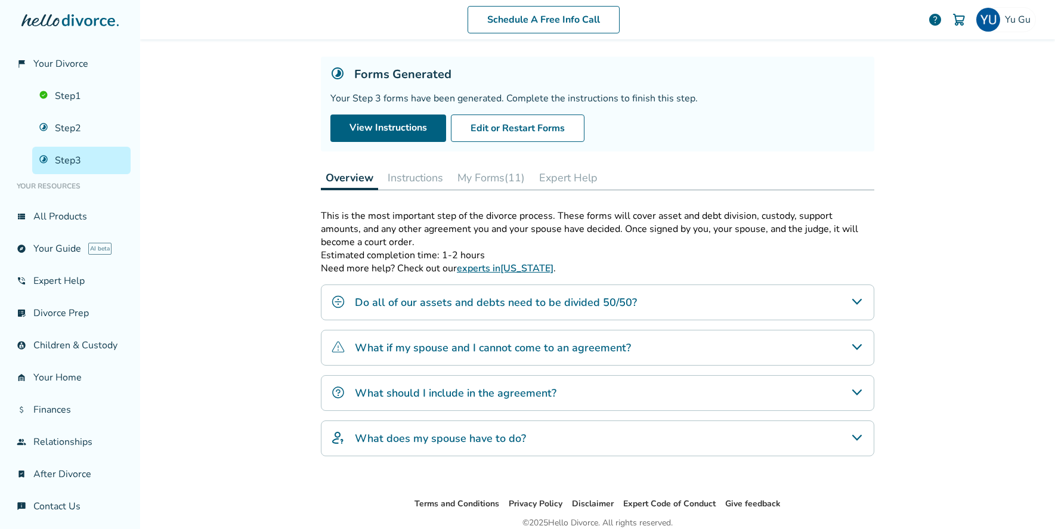
click at [478, 183] on button "My Forms (11)" at bounding box center [491, 178] width 77 height 24
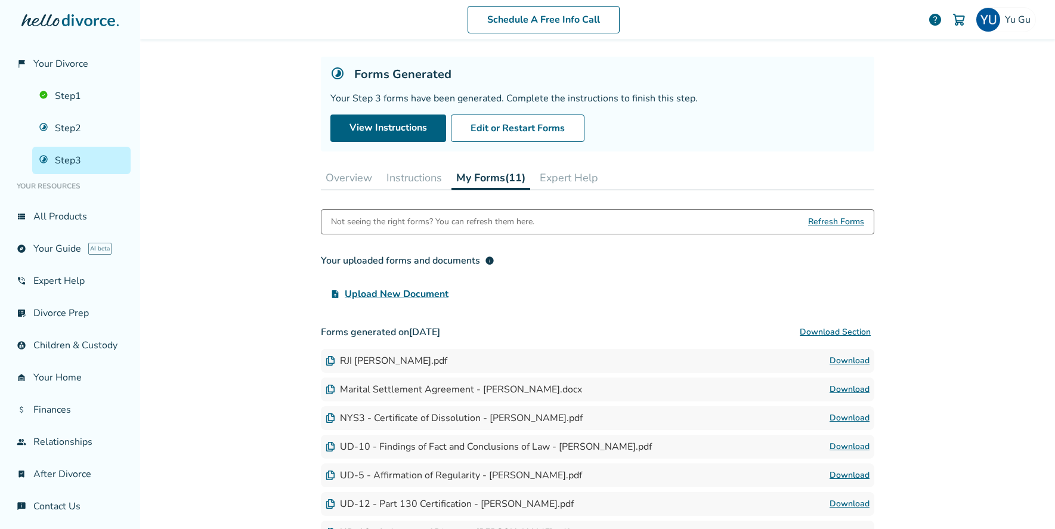
click at [435, 180] on button "Instructions" at bounding box center [414, 178] width 65 height 24
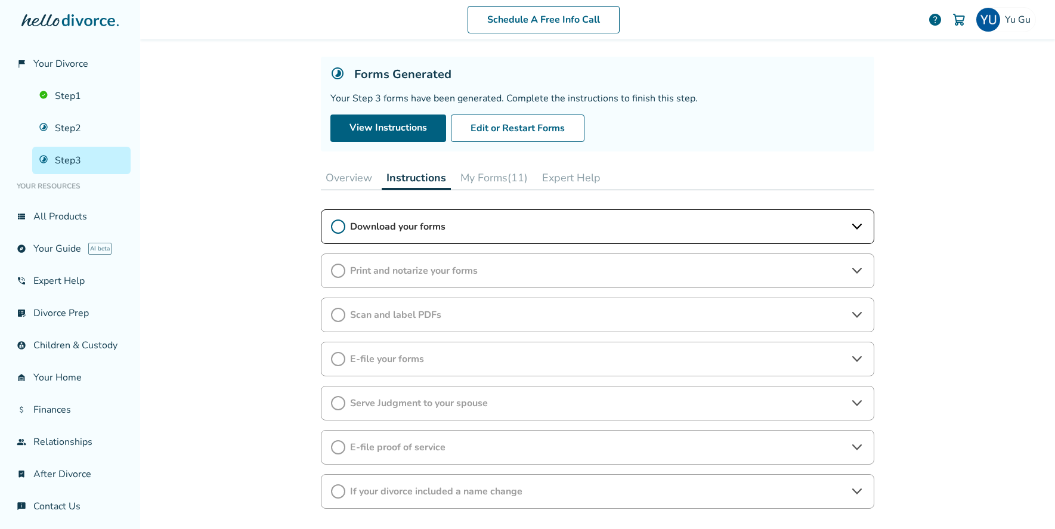
click at [367, 177] on button "Overview" at bounding box center [349, 178] width 56 height 24
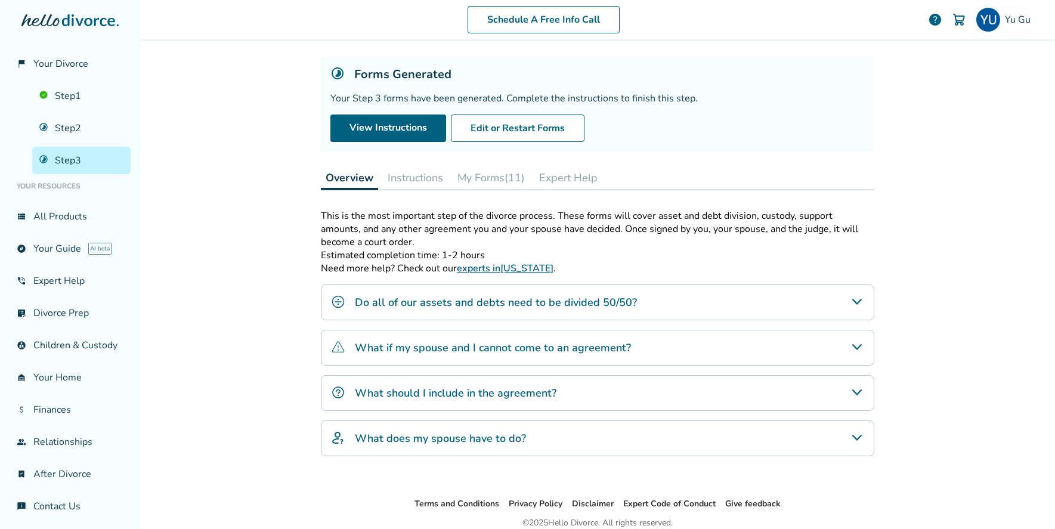
click at [410, 180] on button "Instructions" at bounding box center [415, 178] width 65 height 24
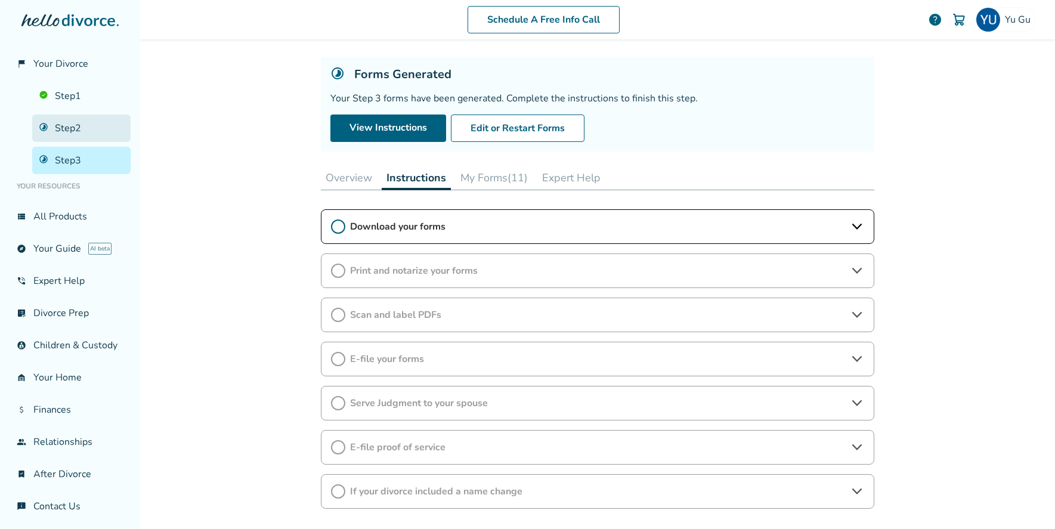
click at [97, 132] on link "Step 2" at bounding box center [81, 128] width 98 height 27
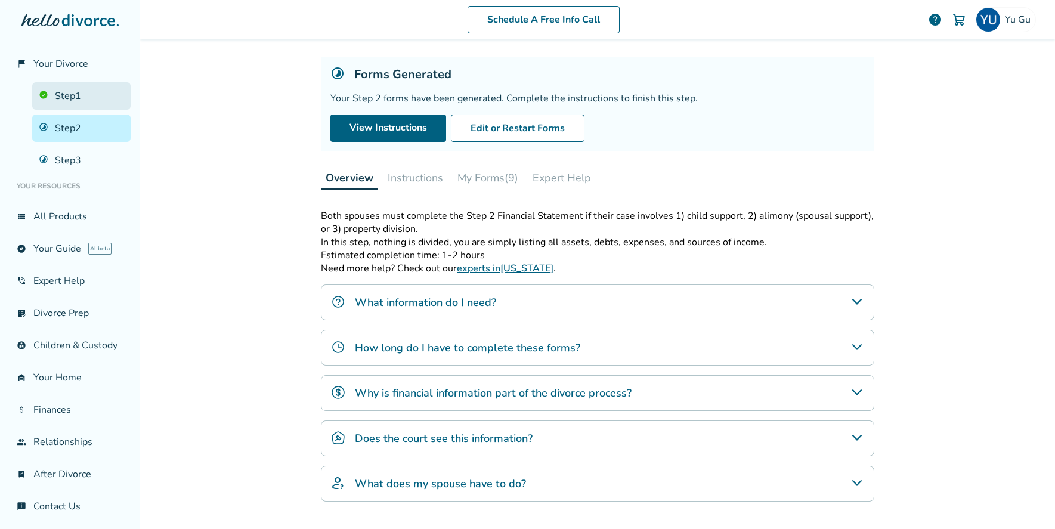
click at [100, 85] on link "Step 1" at bounding box center [81, 95] width 98 height 27
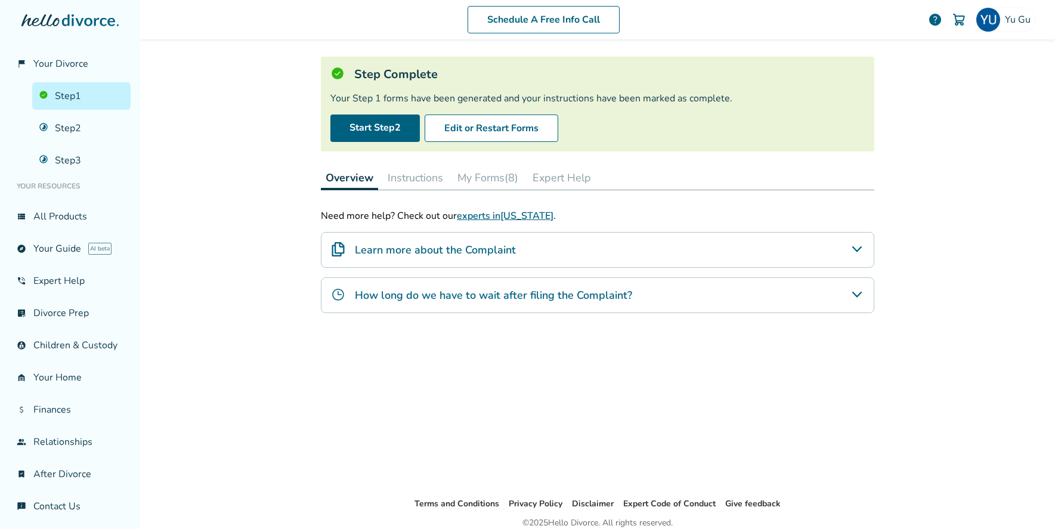
scroll to position [63, 0]
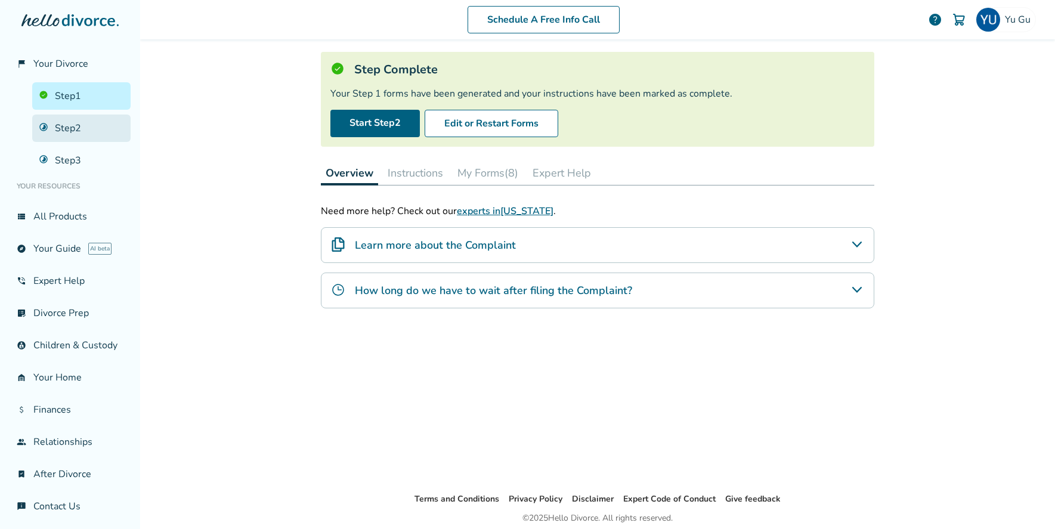
click at [101, 133] on link "Step 2" at bounding box center [81, 128] width 98 height 27
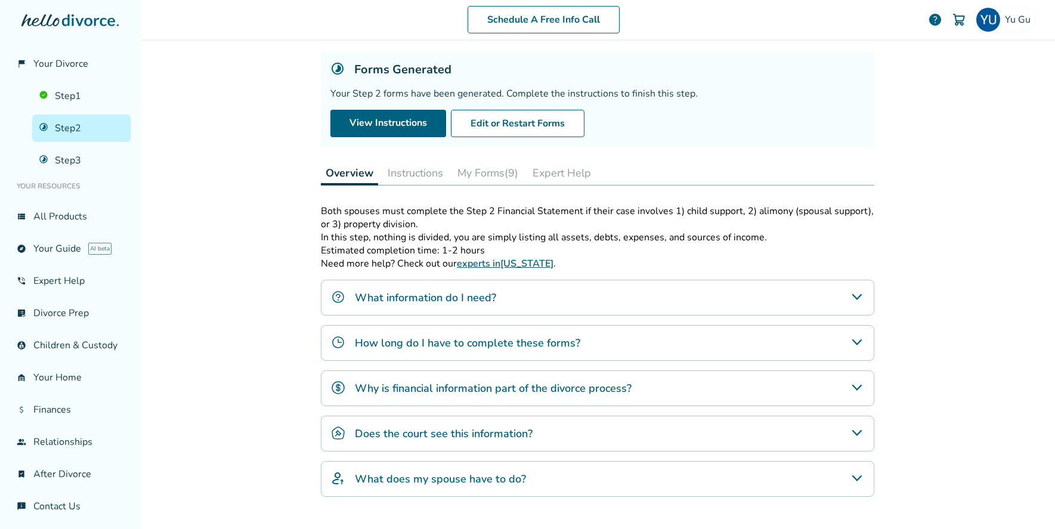
scroll to position [58, 0]
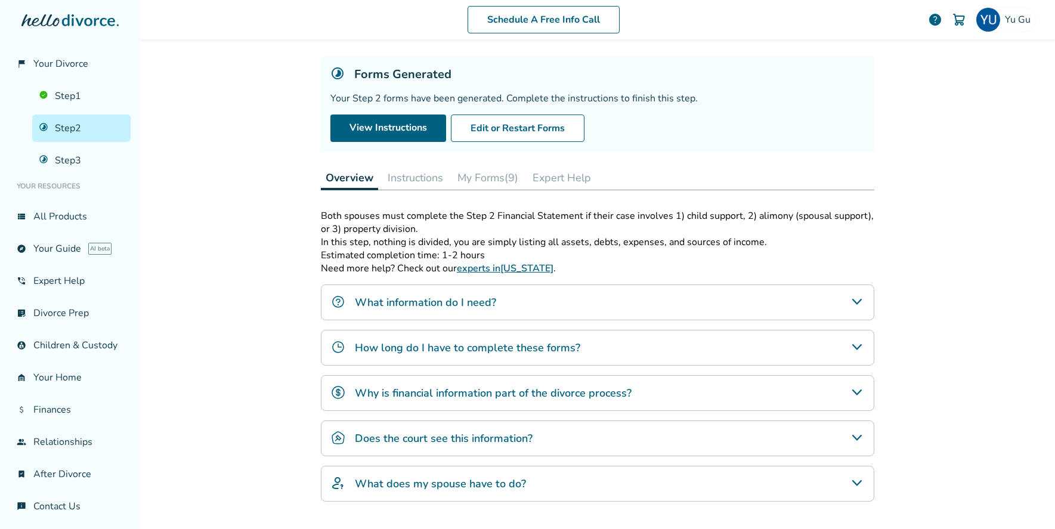
click at [398, 184] on button "Instructions" at bounding box center [415, 178] width 65 height 24
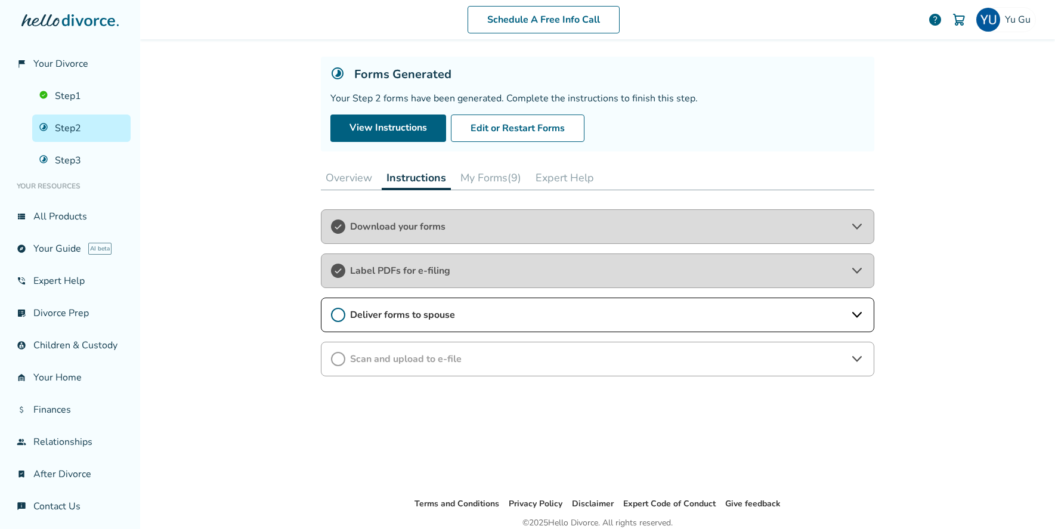
click at [437, 312] on span "Deliver forms to spouse" at bounding box center [597, 314] width 495 height 13
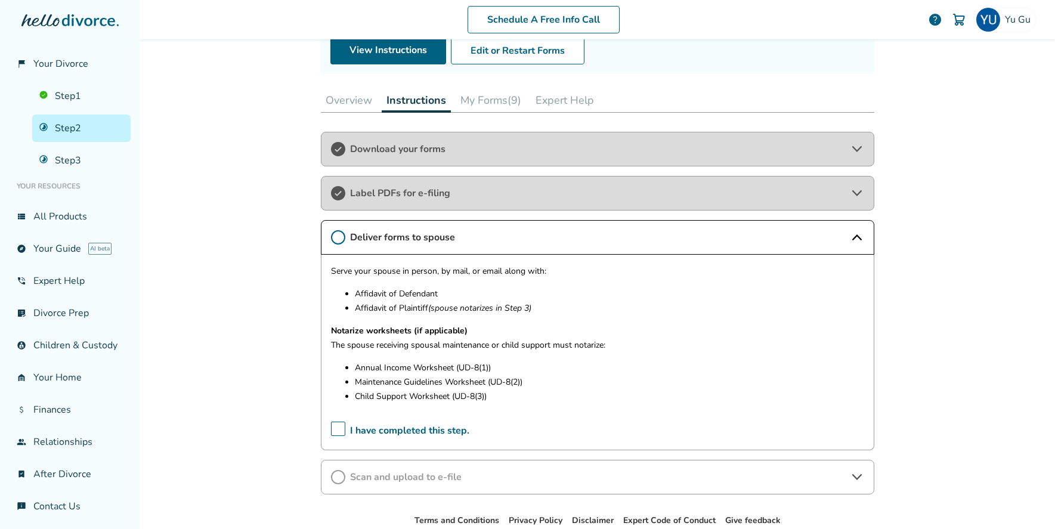
scroll to position [138, 0]
click at [94, 163] on link "Step 3" at bounding box center [81, 160] width 98 height 27
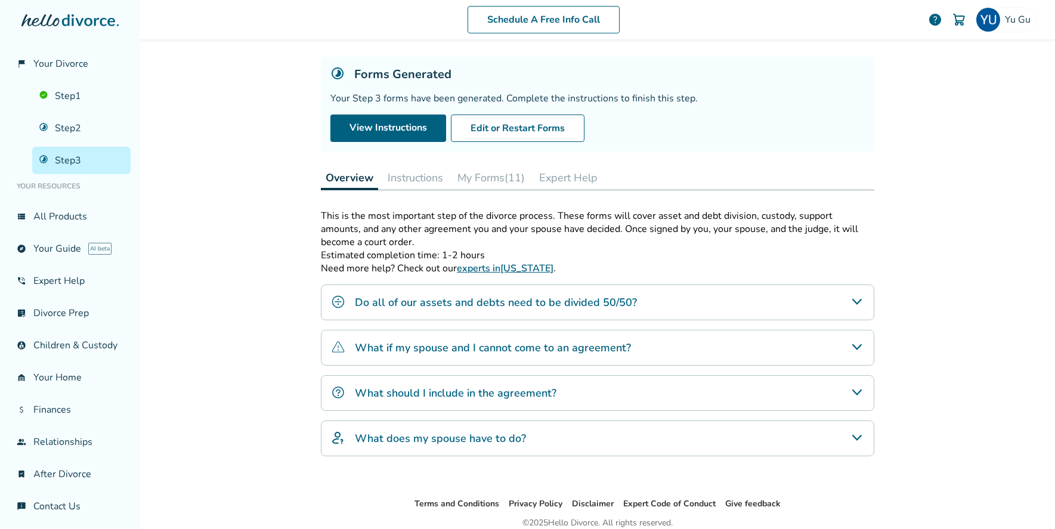
click at [426, 182] on button "Instructions" at bounding box center [415, 178] width 65 height 24
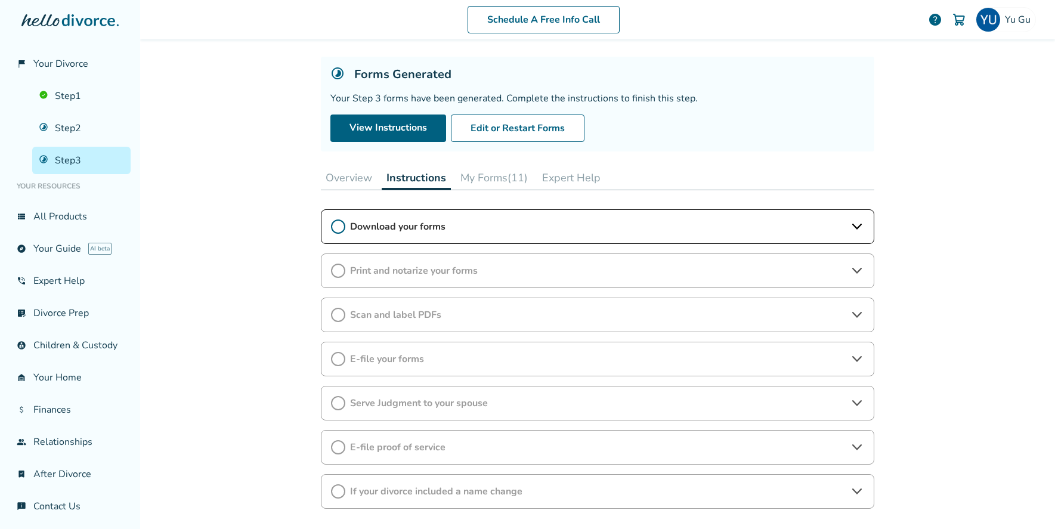
click at [431, 226] on span "Download your forms" at bounding box center [597, 226] width 495 height 13
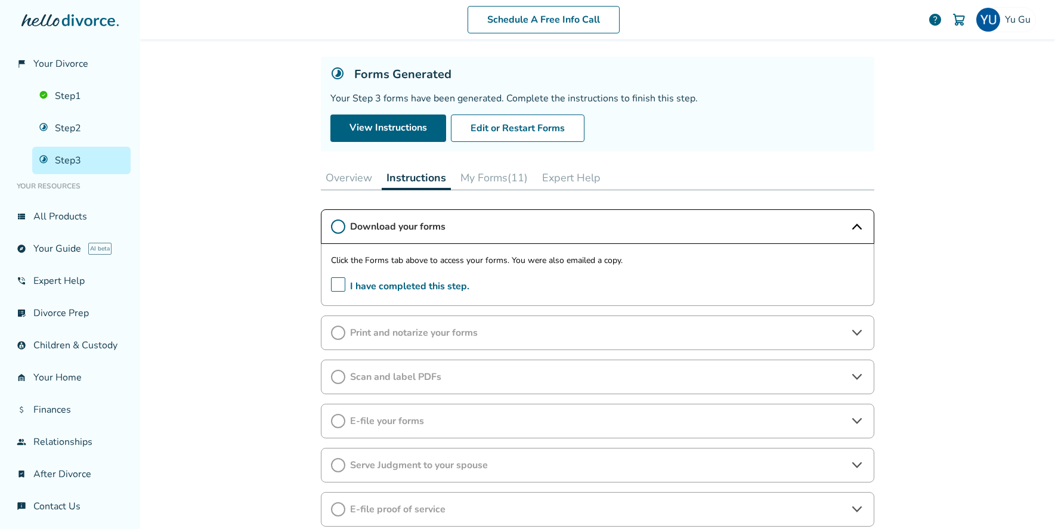
click at [471, 331] on span "Print and notarize your forms" at bounding box center [597, 332] width 495 height 13
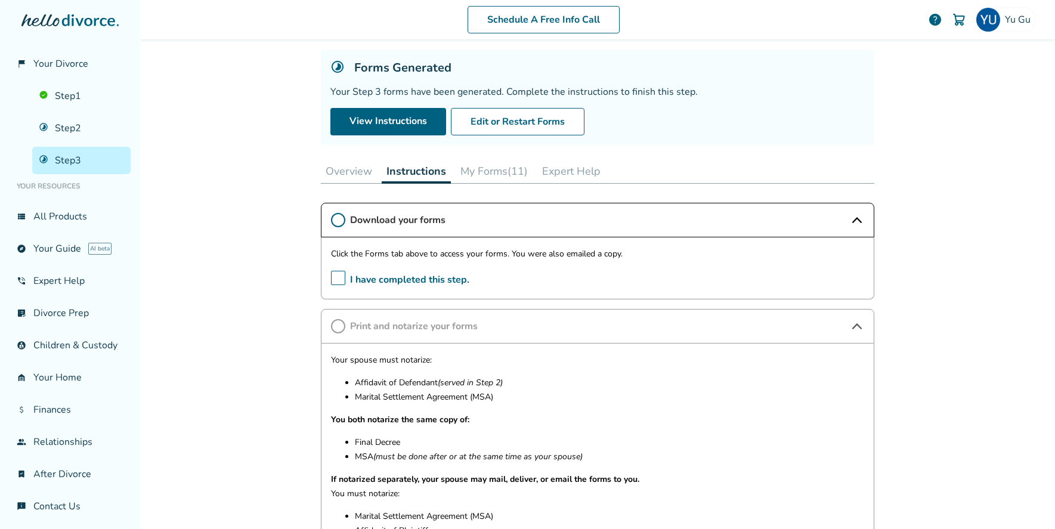
scroll to position [67, 0]
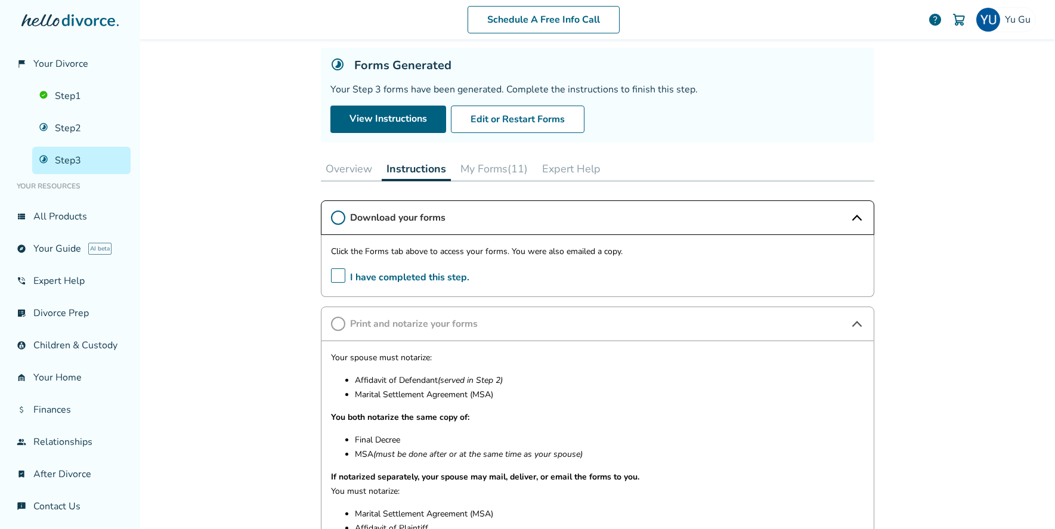
click at [386, 278] on span "I have completed this step." at bounding box center [400, 277] width 138 height 18
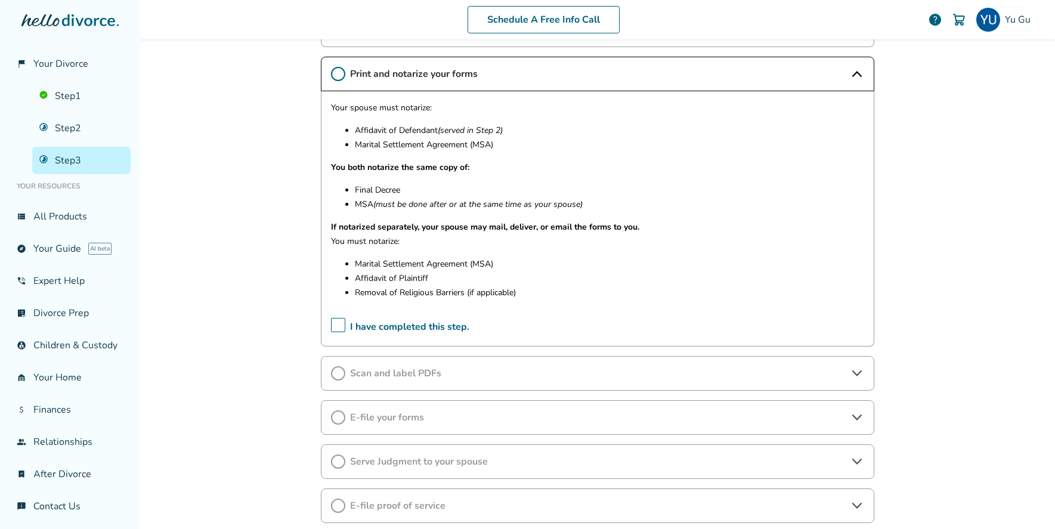
scroll to position [319, 0]
click at [364, 370] on span "Scan and label PDFs" at bounding box center [597, 371] width 495 height 13
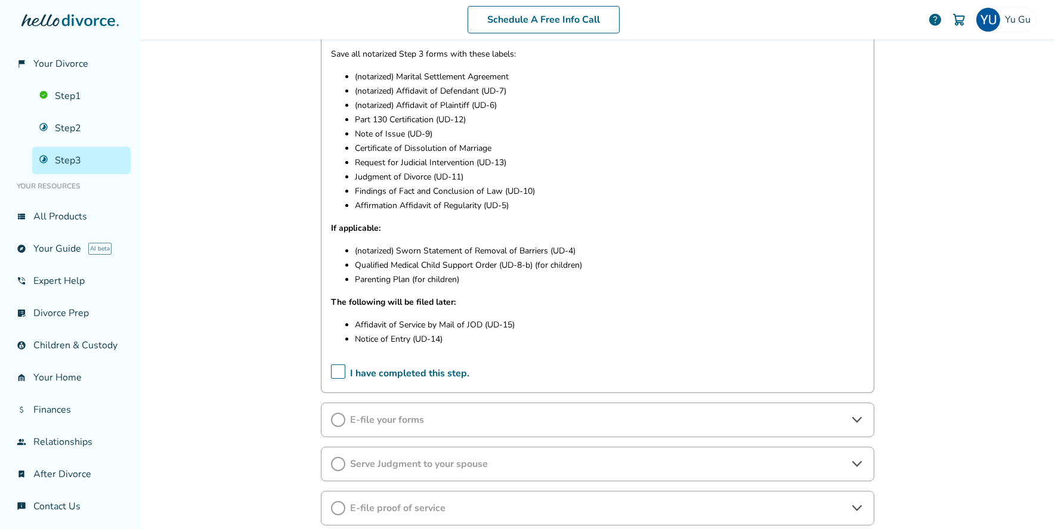
scroll to position [675, 0]
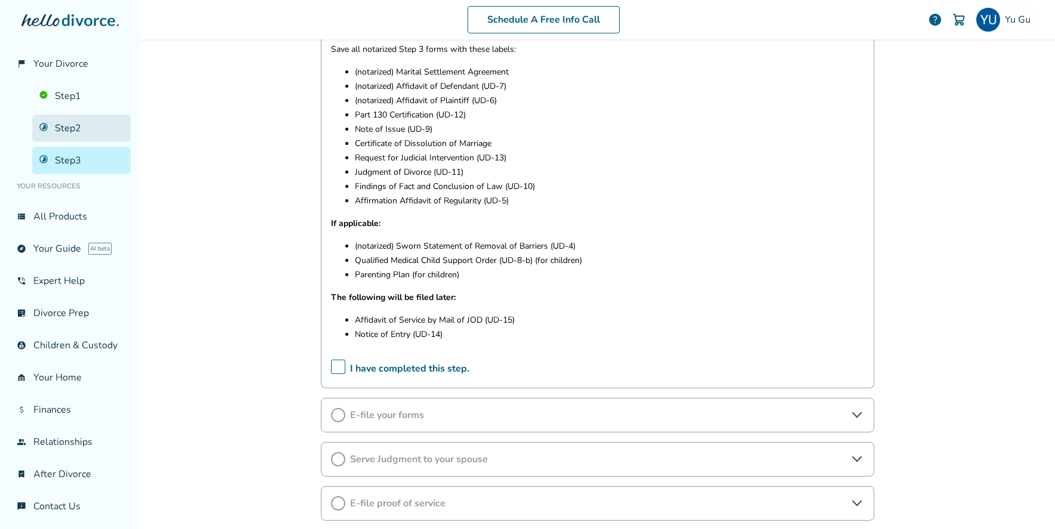
click at [90, 138] on link "Step 2" at bounding box center [81, 128] width 98 height 27
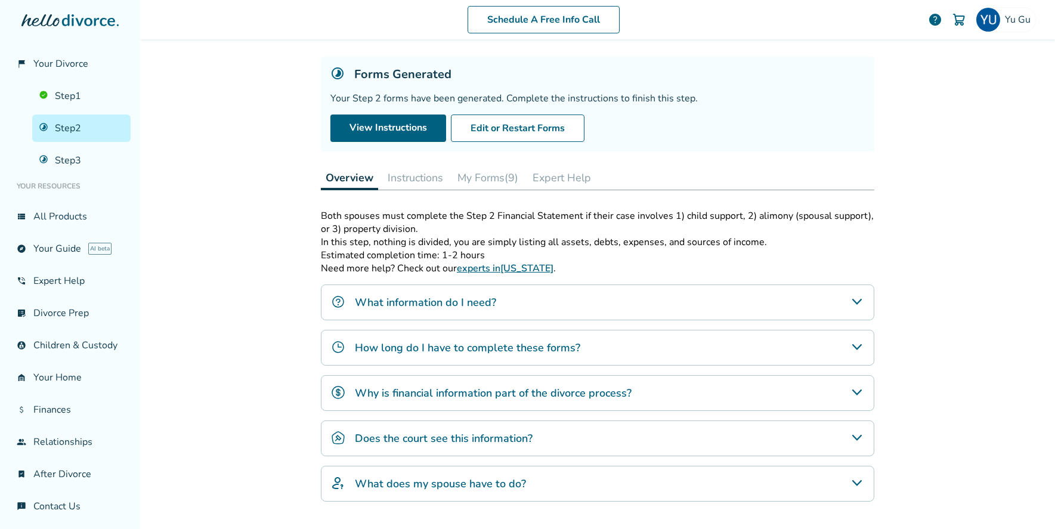
click at [428, 185] on button "Instructions" at bounding box center [415, 178] width 65 height 24
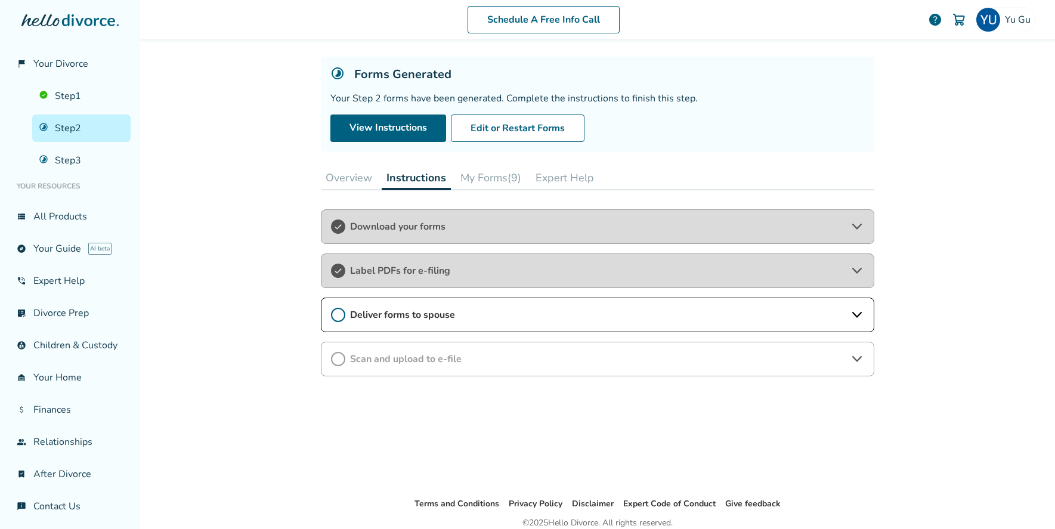
click at [445, 360] on span "Scan and upload to e-file" at bounding box center [597, 358] width 495 height 13
click at [423, 321] on div "Deliver forms to spouse" at bounding box center [597, 314] width 553 height 35
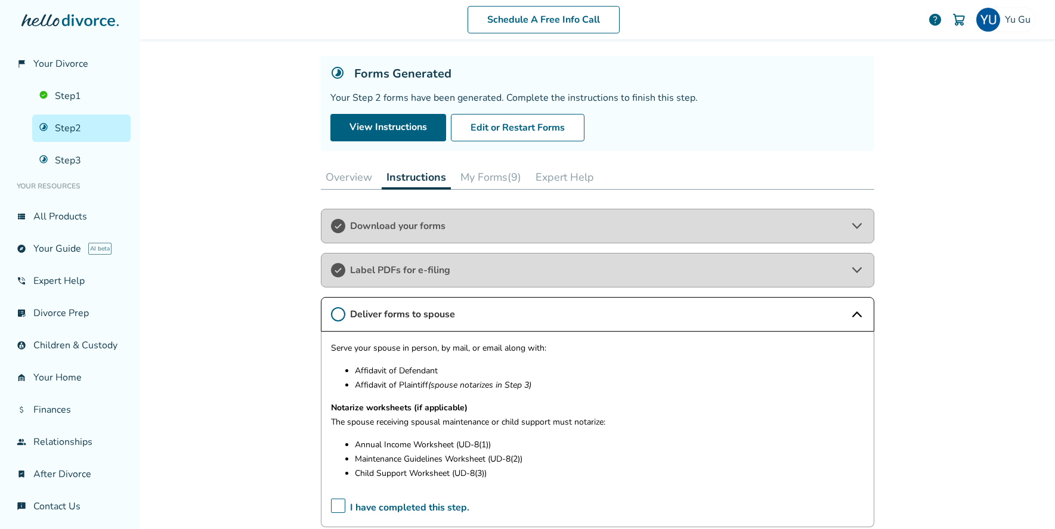
click at [439, 276] on span "Label PDFs for e-filing" at bounding box center [597, 270] width 495 height 13
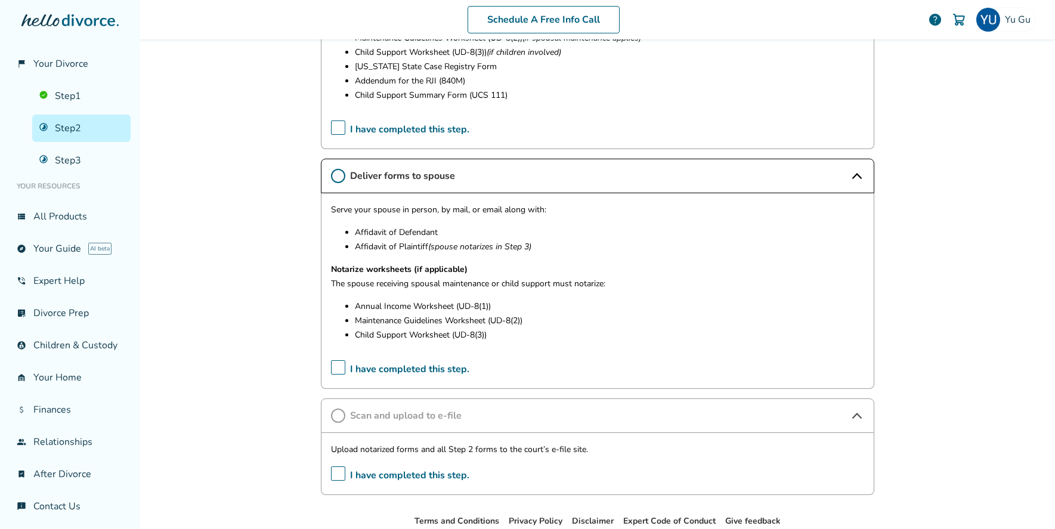
scroll to position [377, 0]
click at [83, 105] on link "Step 1" at bounding box center [81, 95] width 98 height 27
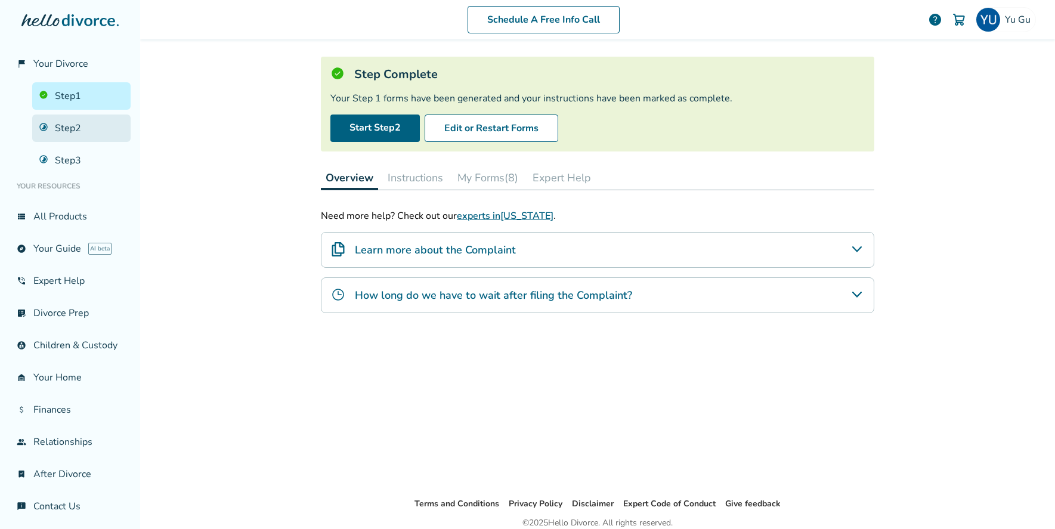
click at [78, 132] on link "Step 2" at bounding box center [81, 128] width 98 height 27
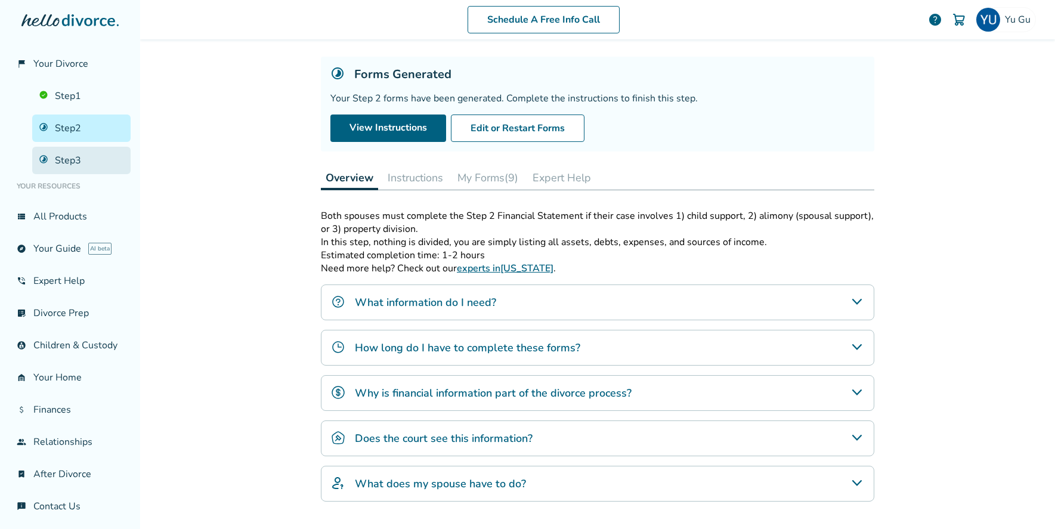
drag, startPoint x: 60, startPoint y: 156, endPoint x: 101, endPoint y: 160, distance: 41.4
click at [60, 156] on link "Step 3" at bounding box center [81, 160] width 98 height 27
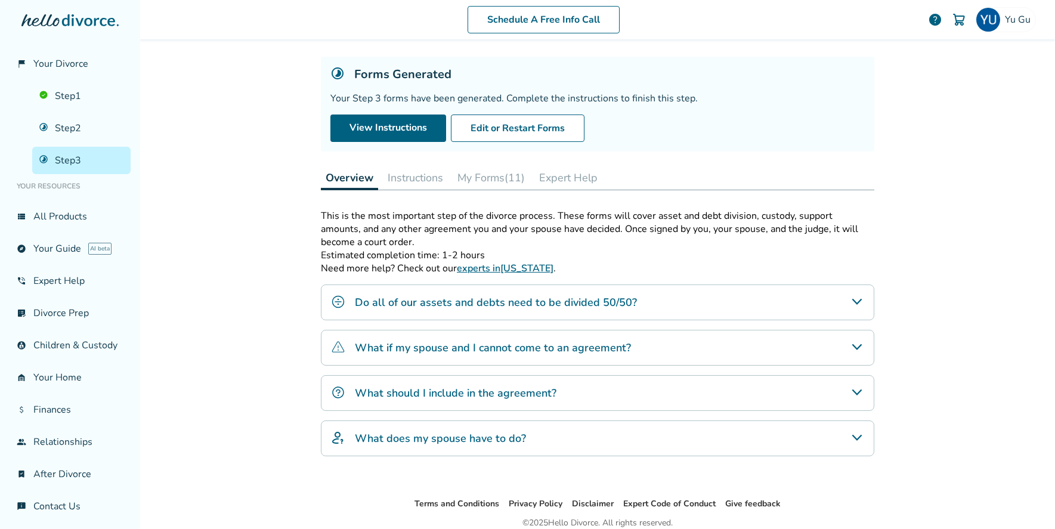
click at [403, 179] on button "Instructions" at bounding box center [415, 178] width 65 height 24
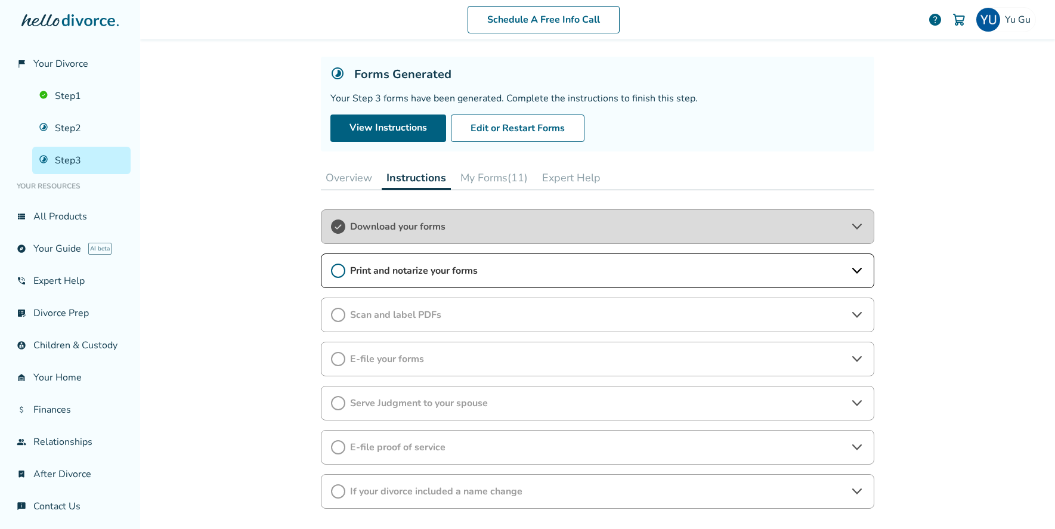
click at [458, 316] on span "Scan and label PDFs" at bounding box center [597, 314] width 495 height 13
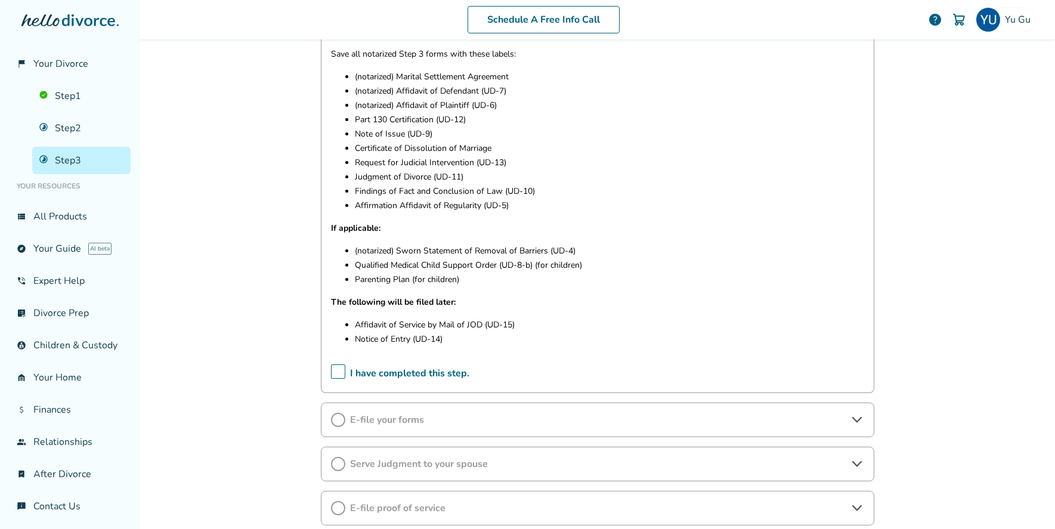
scroll to position [357, 0]
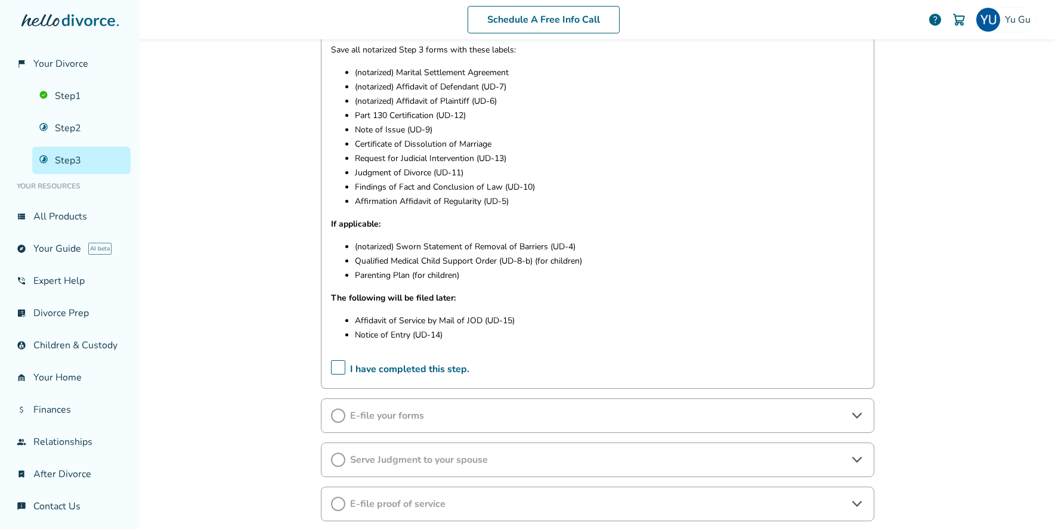
click at [437, 410] on span "E-file your forms" at bounding box center [597, 415] width 495 height 13
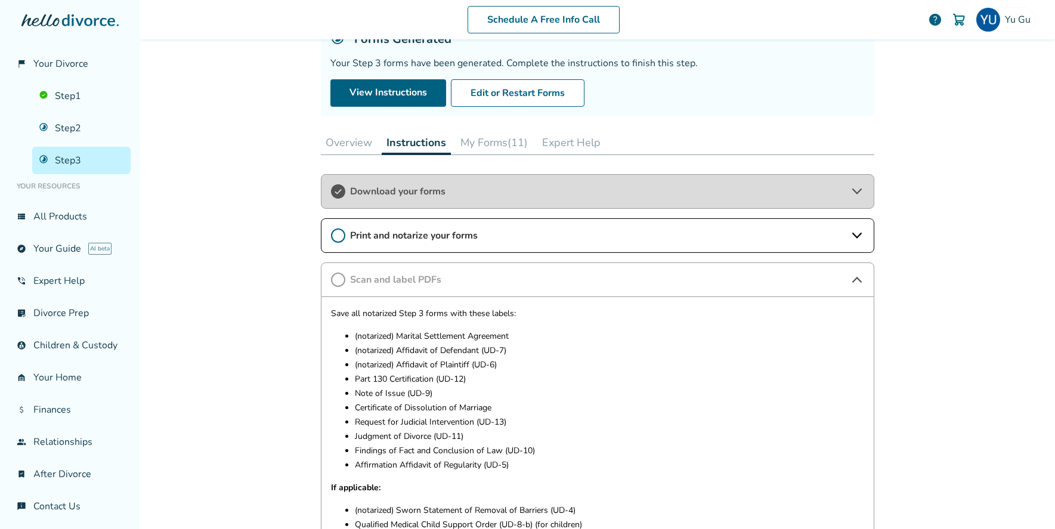
scroll to position [90, 0]
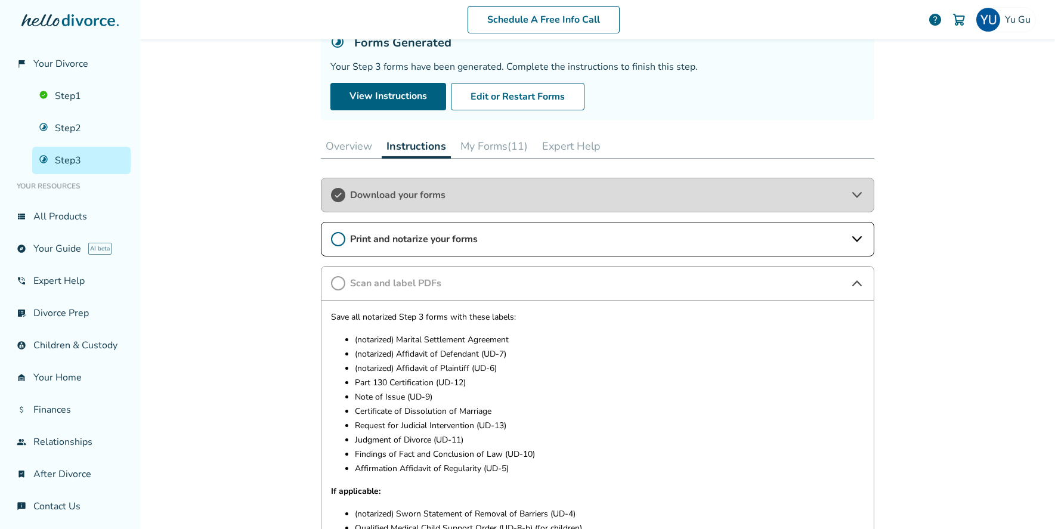
click at [399, 235] on span "Print and notarize your forms" at bounding box center [597, 239] width 495 height 13
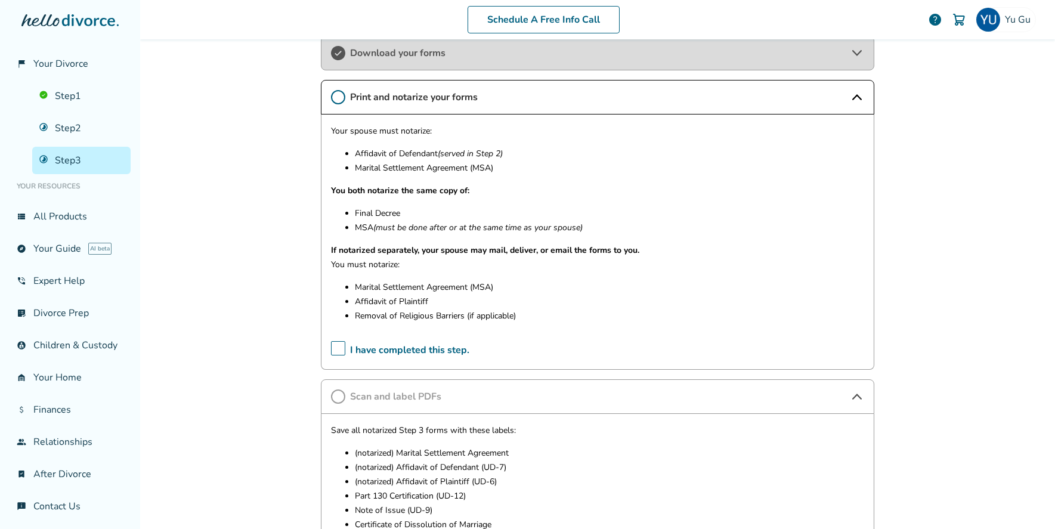
scroll to position [234, 0]
